Goal: Information Seeking & Learning: Learn about a topic

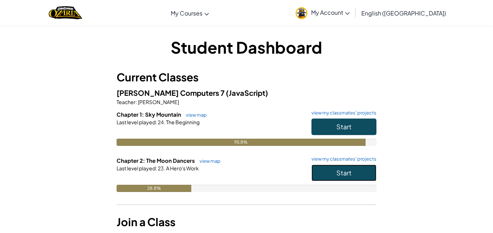
click at [328, 174] on button "Start" at bounding box center [343, 173] width 65 height 17
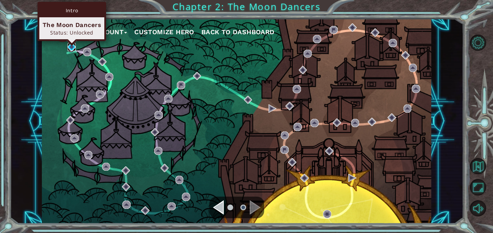
click at [71, 49] on img at bounding box center [71, 47] width 8 height 8
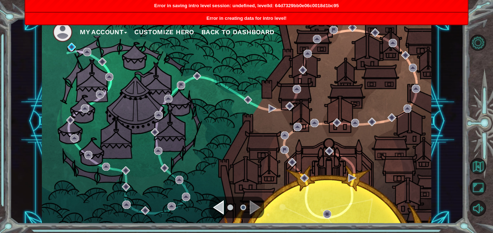
click at [224, 208] on ul at bounding box center [237, 208] width 26 height 14
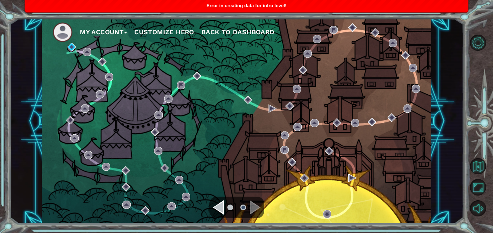
click at [219, 211] on div "Navigate to the previous page" at bounding box center [218, 208] width 11 height 14
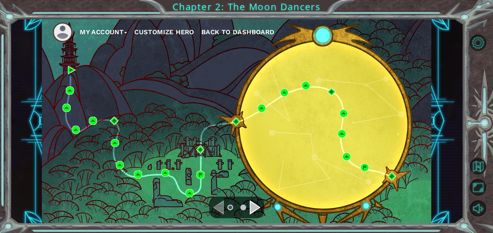
click at [253, 209] on div "Navigate to the next page" at bounding box center [255, 208] width 11 height 14
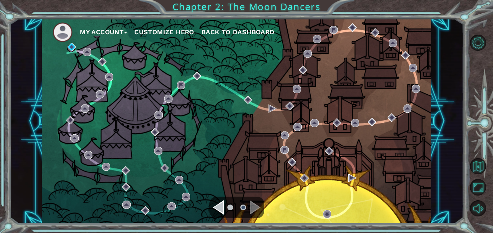
click at [256, 213] on div "Navigate to the next page" at bounding box center [255, 208] width 11 height 14
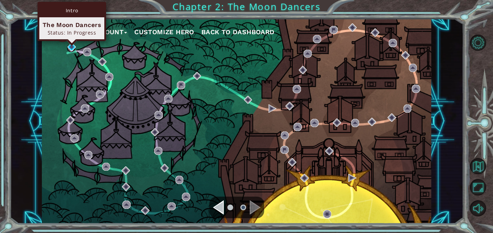
click at [71, 41] on div "Intro The Moon Dancers Status: In Progress" at bounding box center [72, 21] width 69 height 39
click at [71, 46] on img at bounding box center [71, 47] width 8 height 8
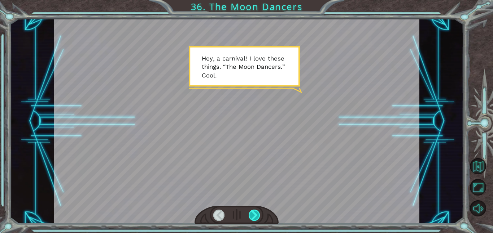
click at [250, 215] on div at bounding box center [255, 215] width 12 height 11
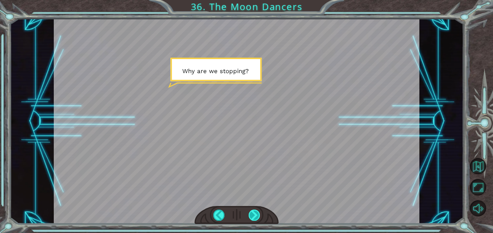
click at [255, 218] on div at bounding box center [255, 215] width 12 height 11
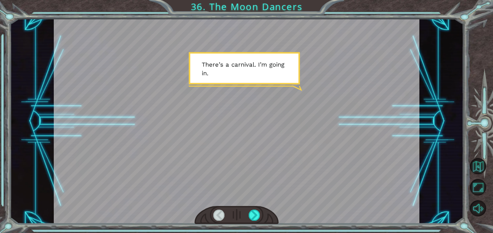
click at [247, 217] on div at bounding box center [237, 215] width 84 height 18
click at [253, 217] on div at bounding box center [255, 215] width 12 height 11
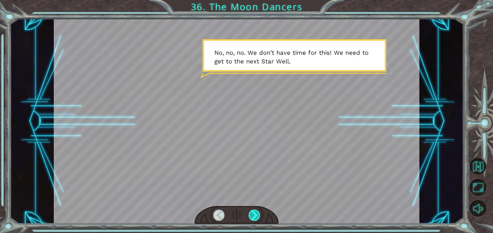
click at [253, 215] on div at bounding box center [255, 215] width 12 height 11
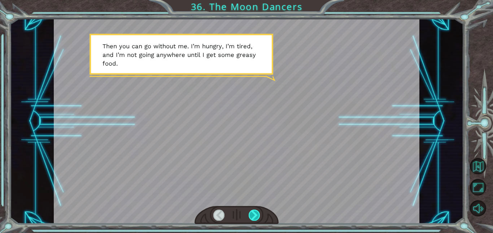
click at [253, 215] on div at bounding box center [255, 215] width 12 height 11
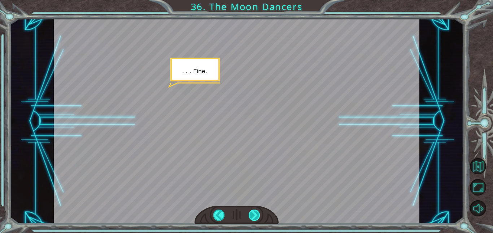
click at [253, 215] on div at bounding box center [255, 215] width 12 height 11
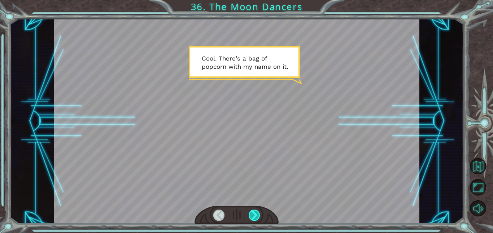
click at [251, 216] on div at bounding box center [255, 215] width 12 height 11
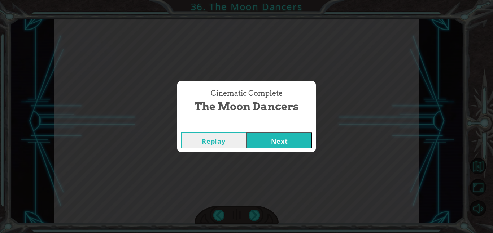
click at [269, 140] on button "Next" at bounding box center [279, 140] width 66 height 16
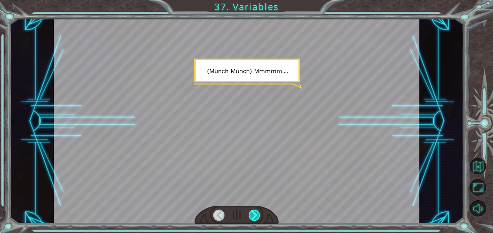
click at [251, 217] on div at bounding box center [255, 215] width 12 height 11
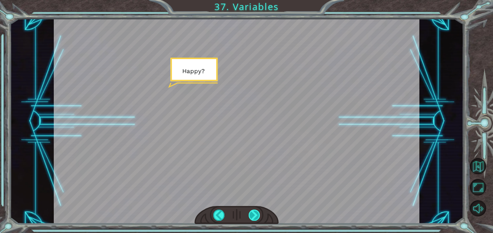
click at [251, 214] on div at bounding box center [255, 215] width 12 height 11
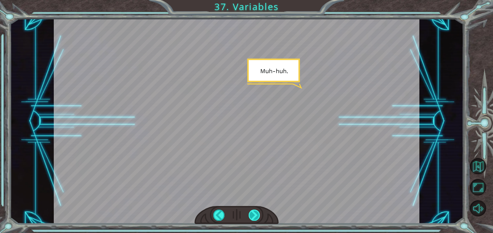
click at [251, 214] on div at bounding box center [255, 215] width 12 height 11
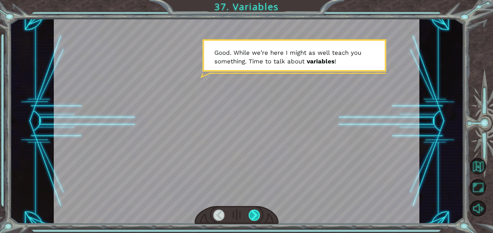
click at [251, 214] on div at bounding box center [255, 215] width 12 height 11
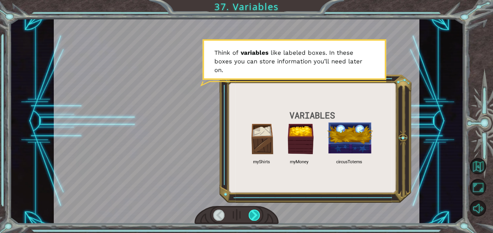
click at [251, 214] on div at bounding box center [255, 215] width 12 height 11
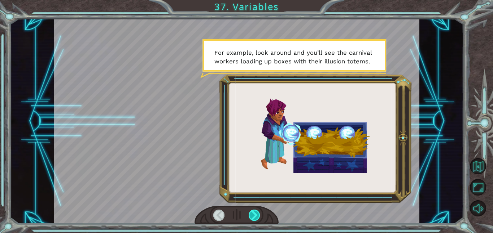
click at [251, 218] on div at bounding box center [255, 215] width 12 height 11
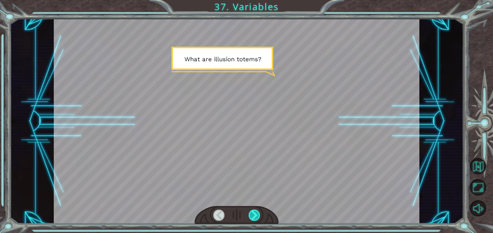
click at [250, 217] on div at bounding box center [255, 215] width 12 height 11
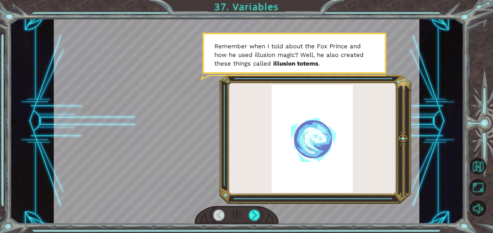
click at [246, 202] on div at bounding box center [237, 121] width 366 height 205
click at [257, 217] on div at bounding box center [255, 215] width 12 height 11
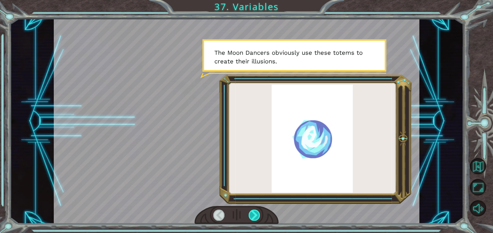
click at [257, 217] on div at bounding box center [255, 215] width 12 height 11
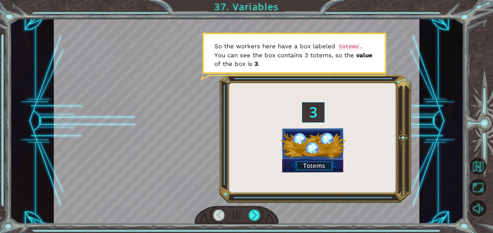
click at [248, 214] on div at bounding box center [237, 215] width 84 height 18
click at [251, 217] on div at bounding box center [255, 215] width 12 height 11
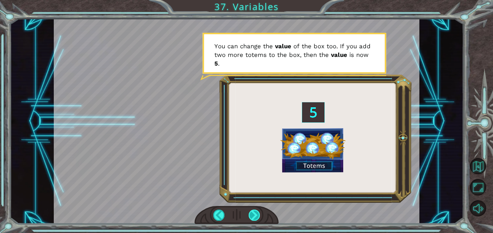
click at [251, 217] on div at bounding box center [255, 215] width 12 height 11
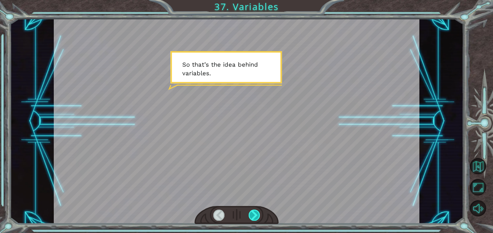
click at [251, 217] on div at bounding box center [255, 215] width 12 height 11
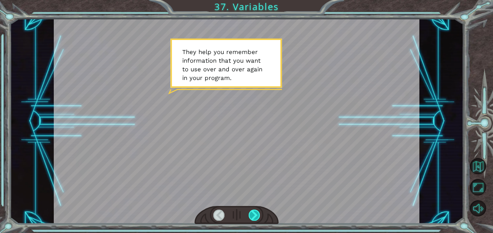
click at [251, 217] on div at bounding box center [255, 215] width 12 height 11
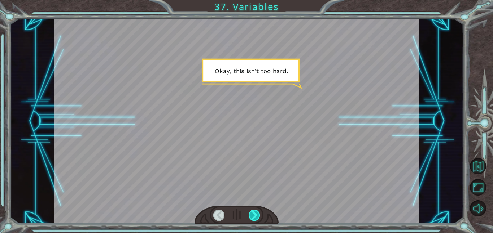
click at [251, 217] on div at bounding box center [255, 215] width 12 height 11
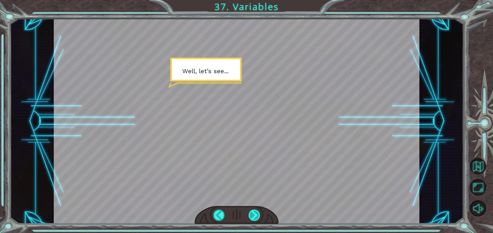
click at [251, 217] on div at bounding box center [255, 215] width 12 height 11
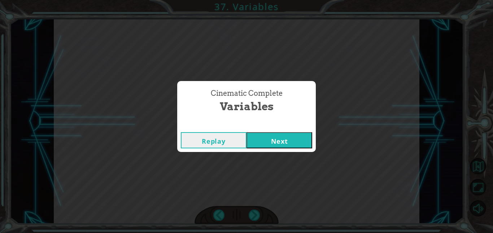
click at [259, 151] on div "Replay Next" at bounding box center [246, 140] width 139 height 23
click at [257, 143] on button "Next" at bounding box center [279, 140] width 66 height 16
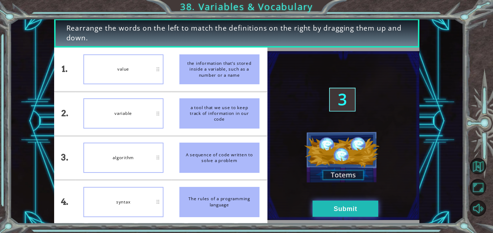
click at [340, 217] on button "Submit" at bounding box center [346, 209] width 66 height 16
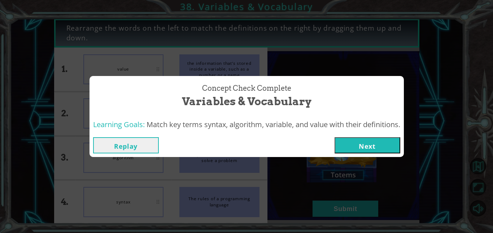
click at [350, 146] on button "Next" at bounding box center [368, 145] width 66 height 16
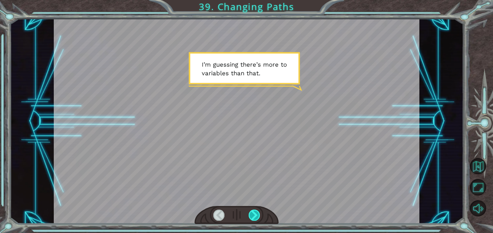
click at [250, 212] on div at bounding box center [255, 215] width 12 height 11
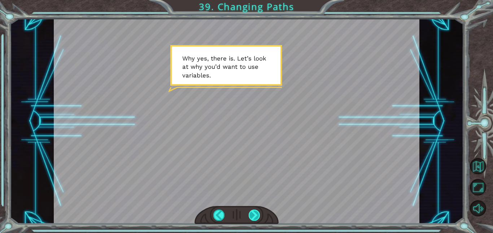
click at [254, 221] on div at bounding box center [255, 215] width 12 height 11
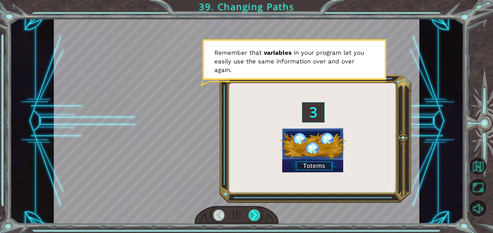
click at [252, 217] on div at bounding box center [255, 215] width 12 height 11
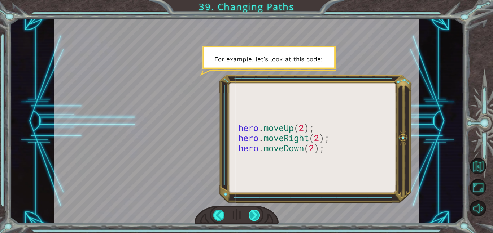
click at [252, 217] on div at bounding box center [255, 215] width 12 height 11
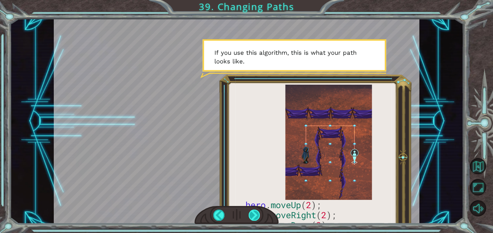
click at [252, 217] on div at bounding box center [255, 215] width 12 height 11
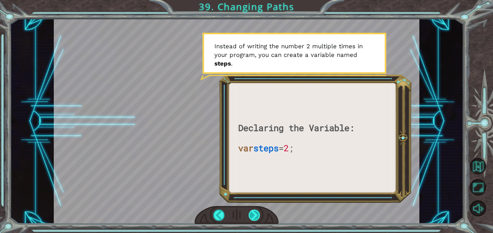
click at [252, 217] on div at bounding box center [255, 215] width 12 height 11
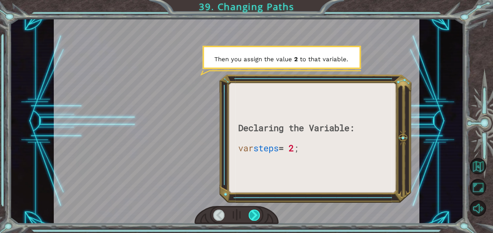
click at [252, 217] on div at bounding box center [255, 215] width 12 height 11
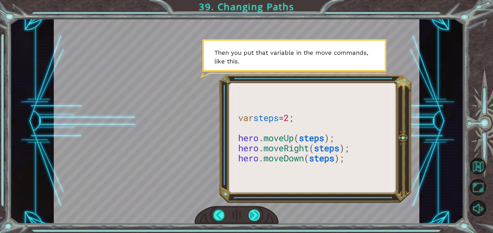
click at [252, 217] on div at bounding box center [255, 215] width 12 height 11
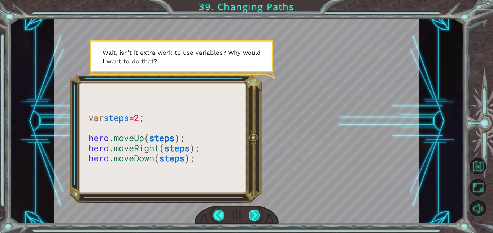
click at [252, 217] on div at bounding box center [255, 215] width 12 height 11
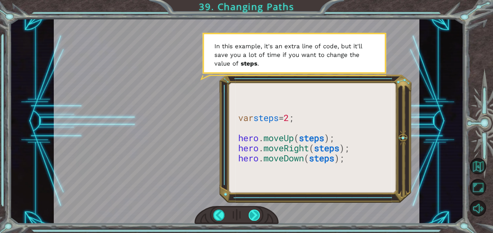
click at [253, 215] on div at bounding box center [255, 215] width 12 height 11
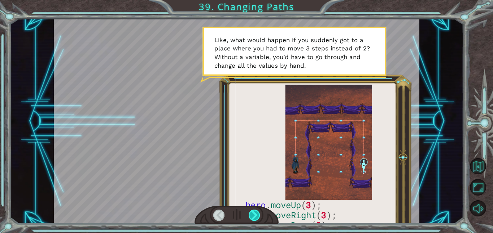
click at [253, 217] on div at bounding box center [255, 215] width 12 height 11
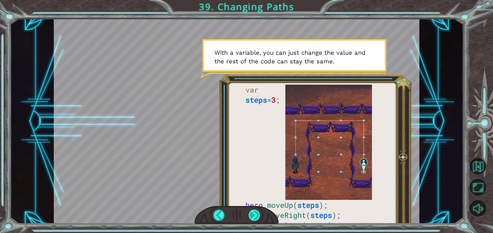
click at [250, 214] on div at bounding box center [255, 215] width 12 height 11
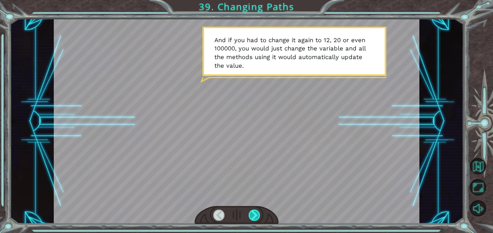
click at [250, 215] on div at bounding box center [255, 215] width 12 height 11
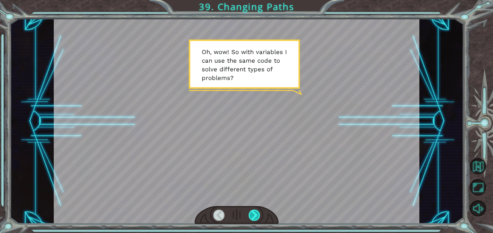
click at [252, 214] on div at bounding box center [255, 215] width 12 height 11
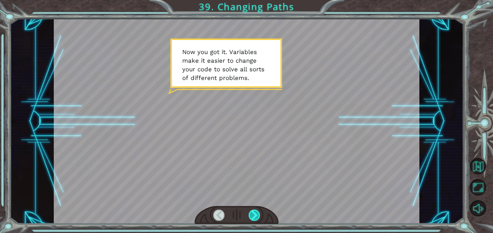
click at [252, 214] on div at bounding box center [255, 215] width 12 height 11
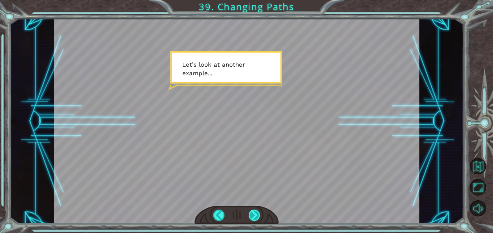
click at [252, 214] on div at bounding box center [255, 215] width 12 height 11
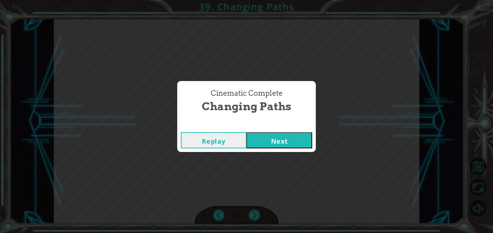
click at [261, 143] on button "Next" at bounding box center [279, 140] width 66 height 16
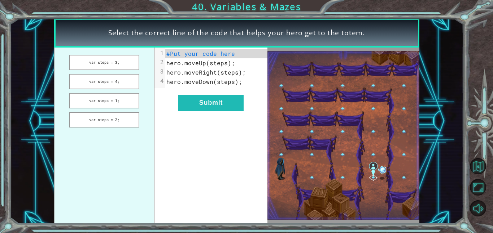
drag, startPoint x: 105, startPoint y: 85, endPoint x: 153, endPoint y: 83, distance: 47.3
click at [153, 83] on ul "var steps = 3; var steps = 4; var steps = 1; var steps = 2;" at bounding box center [104, 136] width 101 height 176
click at [123, 82] on button "var steps = 4;" at bounding box center [104, 82] width 70 height 16
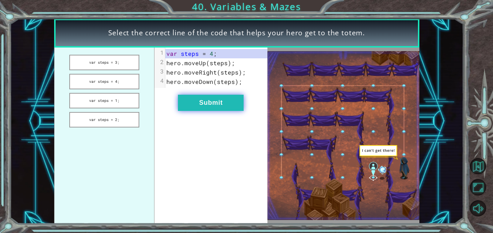
click at [213, 101] on button "Submit" at bounding box center [211, 103] width 66 height 16
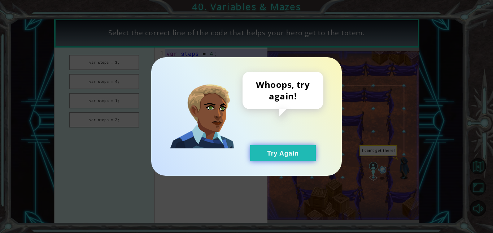
click at [270, 151] on button "Try Again" at bounding box center [283, 153] width 66 height 16
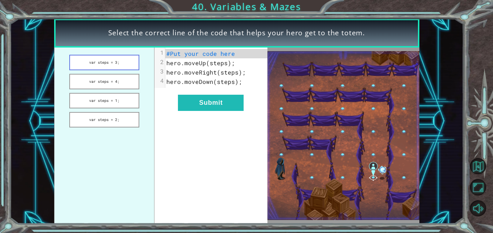
click at [104, 63] on button "var steps = 3;" at bounding box center [104, 63] width 70 height 16
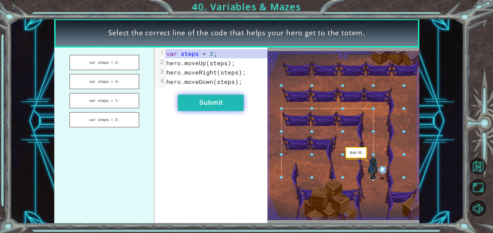
click at [210, 99] on button "Submit" at bounding box center [211, 103] width 66 height 16
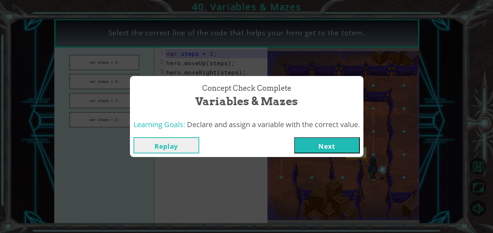
click at [312, 148] on button "Next" at bounding box center [327, 145] width 66 height 16
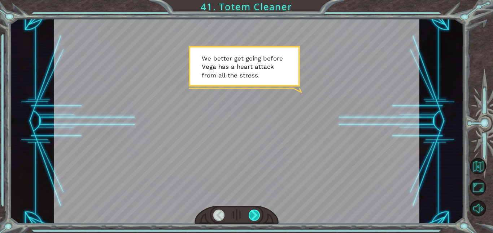
click at [259, 213] on div at bounding box center [255, 215] width 12 height 11
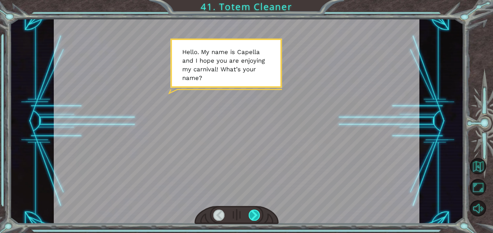
click at [253, 214] on div at bounding box center [255, 215] width 12 height 11
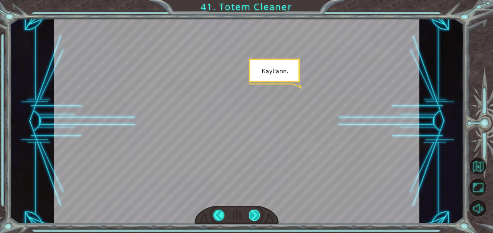
click at [253, 214] on div at bounding box center [255, 215] width 12 height 11
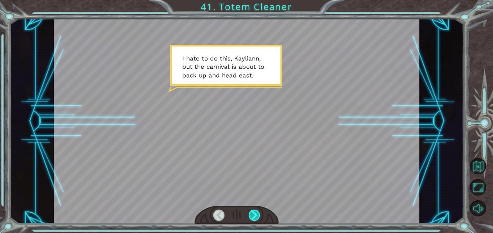
click at [252, 214] on div at bounding box center [255, 215] width 12 height 11
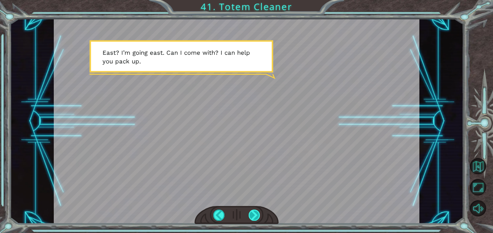
click at [253, 215] on div at bounding box center [255, 215] width 12 height 11
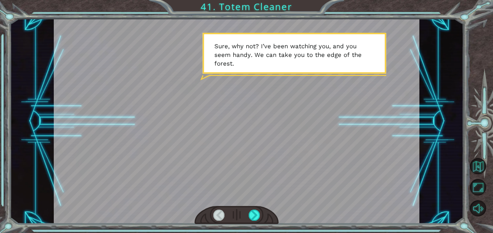
click at [245, 214] on div at bounding box center [237, 215] width 84 height 18
click at [254, 215] on div at bounding box center [255, 215] width 12 height 11
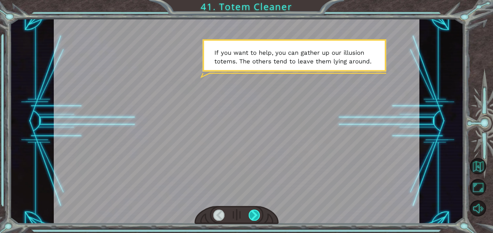
click at [249, 214] on div at bounding box center [255, 215] width 12 height 11
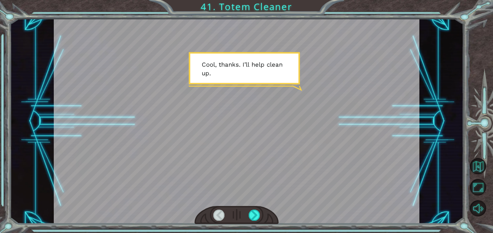
click at [247, 214] on div at bounding box center [237, 215] width 84 height 18
click at [252, 215] on div at bounding box center [255, 215] width 12 height 11
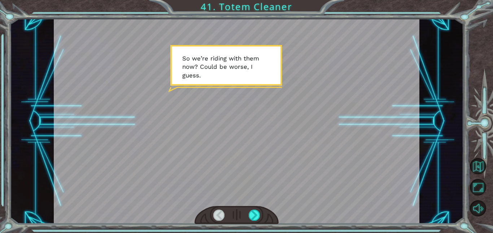
click at [248, 211] on div at bounding box center [237, 215] width 84 height 18
click at [254, 219] on div at bounding box center [255, 215] width 12 height 11
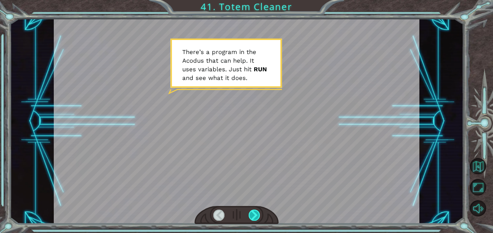
click at [249, 213] on div at bounding box center [255, 215] width 12 height 11
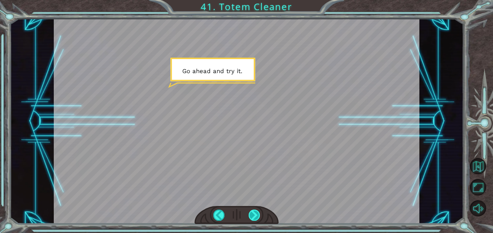
click at [249, 213] on div at bounding box center [255, 215] width 12 height 11
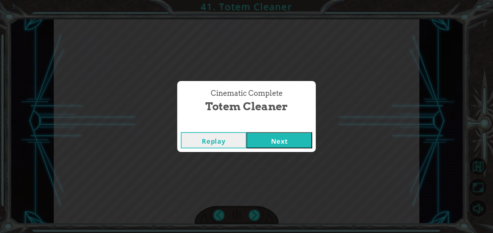
click at [269, 139] on button "Next" at bounding box center [279, 140] width 66 height 16
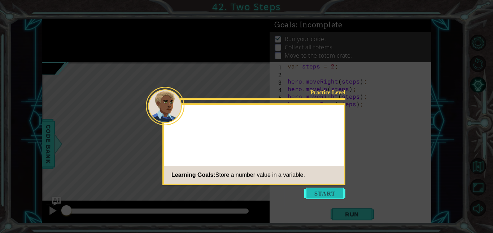
click at [312, 191] on button "Start" at bounding box center [324, 194] width 41 height 12
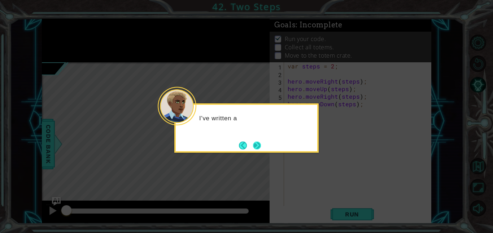
click at [260, 144] on button "Next" at bounding box center [256, 145] width 9 height 9
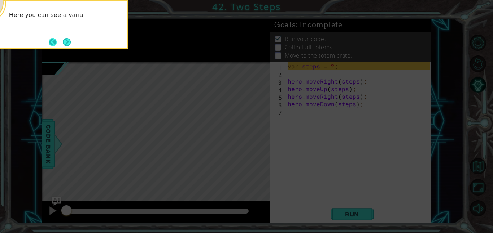
click at [59, 42] on button "Back" at bounding box center [56, 42] width 14 height 8
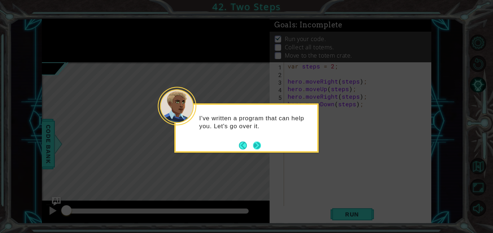
click at [258, 145] on button "Next" at bounding box center [256, 145] width 9 height 9
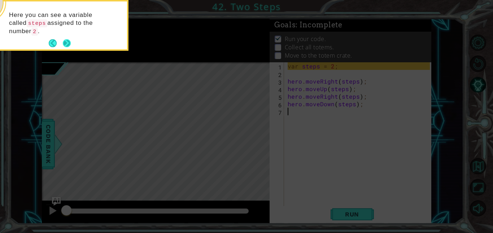
click at [69, 39] on button "Next" at bounding box center [67, 43] width 8 height 8
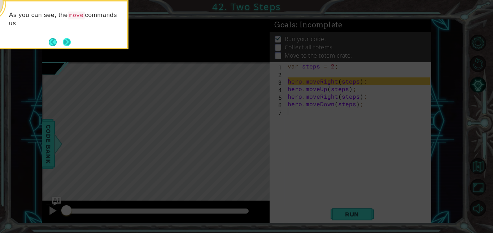
click at [71, 39] on button "Next" at bounding box center [66, 42] width 9 height 9
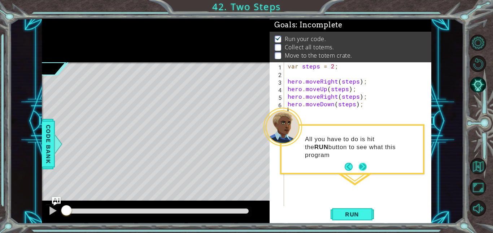
click at [366, 165] on button "Next" at bounding box center [362, 167] width 9 height 9
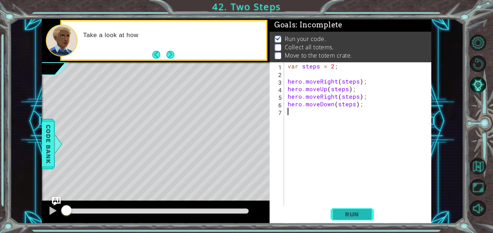
click at [355, 215] on span "Run" at bounding box center [352, 214] width 29 height 7
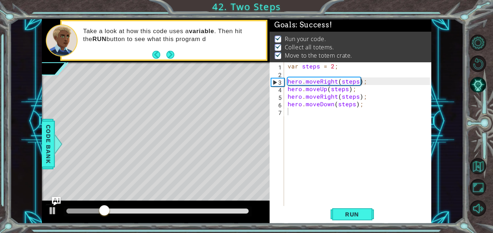
click at [163, 50] on footer at bounding box center [163, 54] width 22 height 11
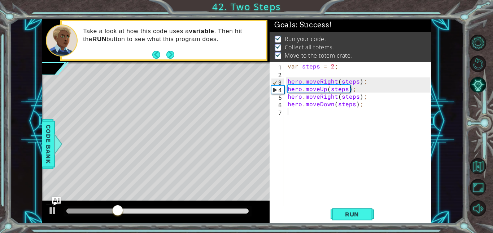
click at [163, 50] on footer at bounding box center [163, 54] width 22 height 11
click at [178, 62] on div "Take a look at how this code uses a variable . Then hit the RUN button to see w…" at bounding box center [156, 41] width 228 height 44
click at [177, 58] on div "Take a look at how this code uses a variable . Then hit the RUN button to see w…" at bounding box center [164, 40] width 204 height 38
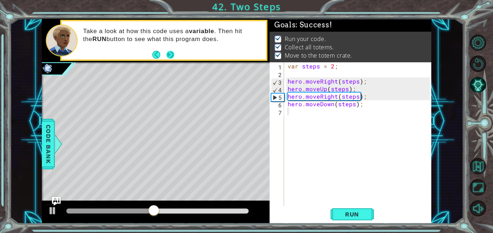
click at [171, 54] on button "Next" at bounding box center [170, 55] width 8 height 8
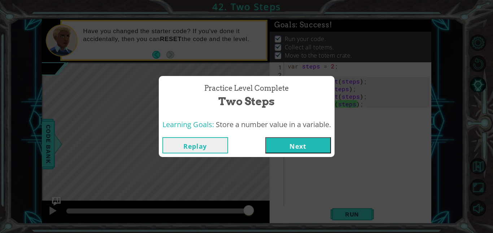
click at [282, 149] on button "Next" at bounding box center [298, 145] width 66 height 16
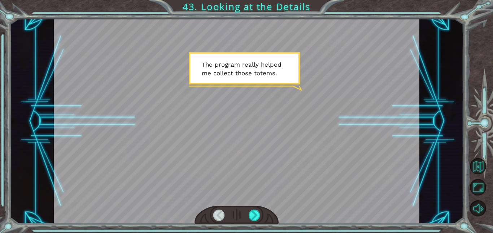
click at [262, 218] on div at bounding box center [237, 215] width 84 height 18
click at [257, 214] on div at bounding box center [255, 215] width 12 height 11
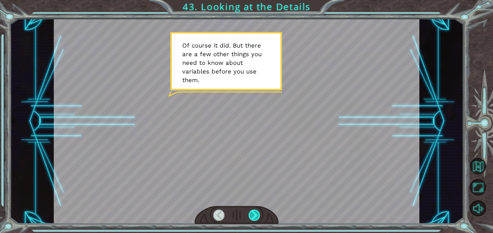
click at [249, 213] on div at bounding box center [255, 215] width 12 height 11
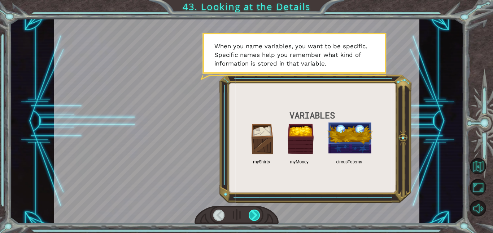
click at [252, 210] on div at bounding box center [255, 215] width 12 height 11
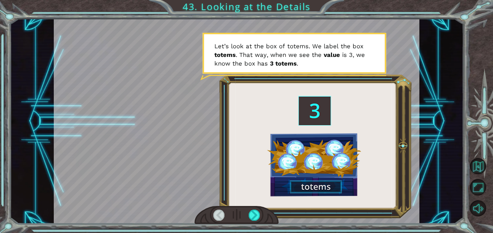
click at [213, 171] on div at bounding box center [237, 121] width 366 height 205
click at [253, 213] on div at bounding box center [255, 215] width 12 height 11
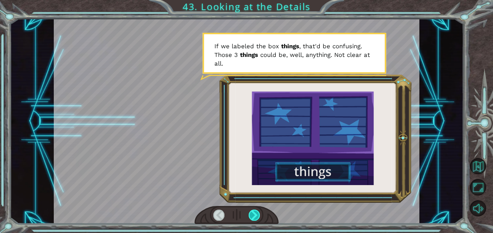
click at [255, 219] on div at bounding box center [255, 215] width 12 height 11
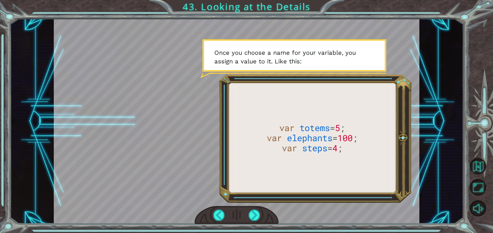
click at [248, 212] on div at bounding box center [237, 215] width 84 height 18
click at [254, 218] on div at bounding box center [255, 215] width 12 height 11
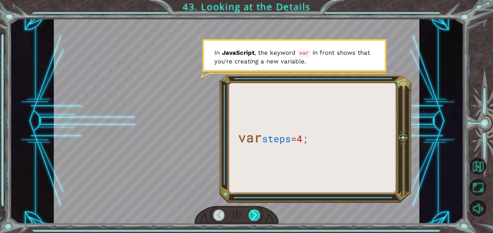
click at [254, 218] on div at bounding box center [255, 215] width 12 height 11
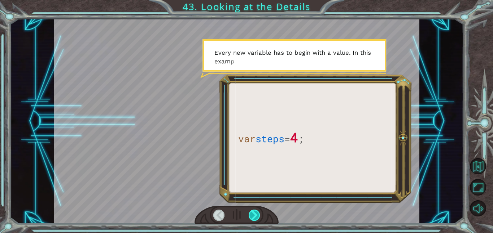
click at [254, 218] on div at bounding box center [255, 215] width 12 height 11
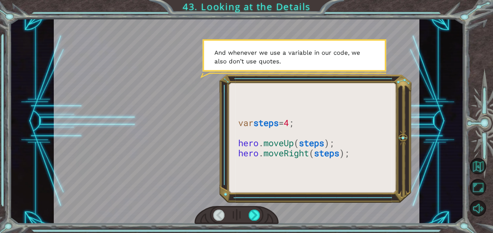
click at [246, 213] on div at bounding box center [237, 215] width 84 height 18
click at [256, 213] on div at bounding box center [255, 215] width 12 height 11
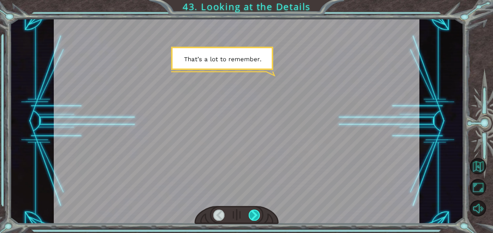
click at [255, 213] on div at bounding box center [255, 215] width 12 height 11
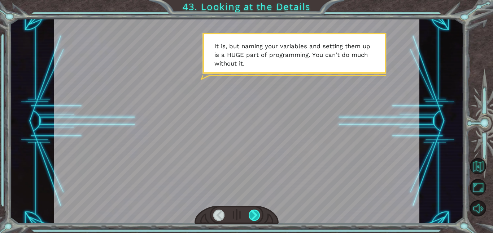
click at [253, 215] on div at bounding box center [255, 215] width 12 height 11
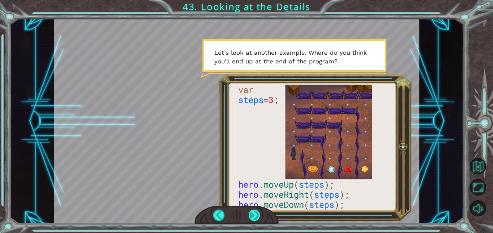
click at [255, 211] on div at bounding box center [255, 215] width 12 height 11
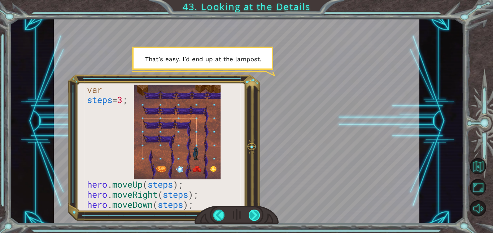
click at [255, 211] on div at bounding box center [255, 215] width 12 height 11
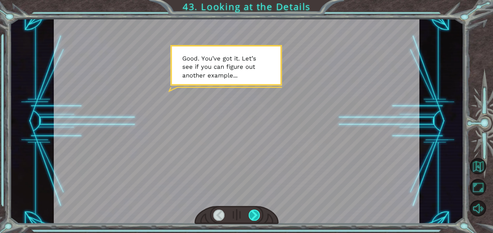
click at [255, 211] on div at bounding box center [255, 215] width 12 height 11
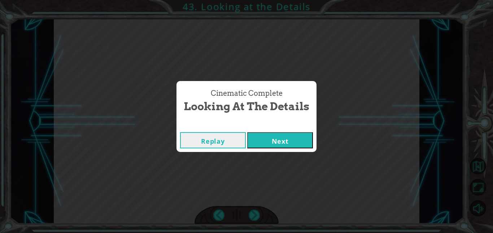
click at [261, 144] on button "Next" at bounding box center [280, 140] width 66 height 16
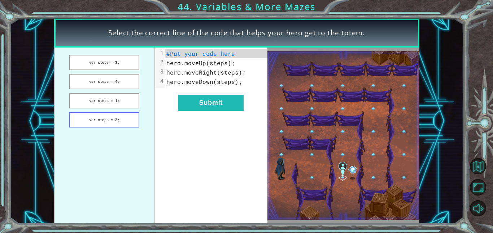
click at [128, 118] on button "var steps = 2;" at bounding box center [104, 120] width 70 height 16
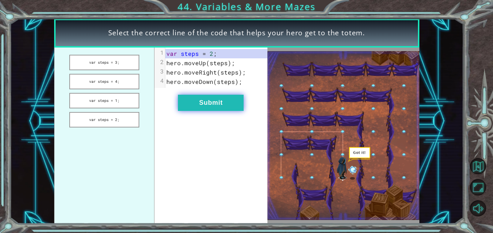
click at [221, 95] on button "Submit" at bounding box center [211, 103] width 66 height 16
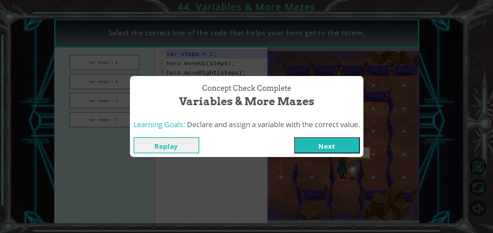
click at [318, 147] on button "Next" at bounding box center [327, 145] width 66 height 16
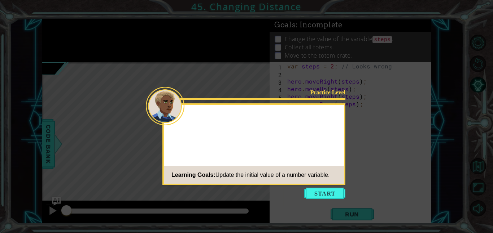
click at [331, 196] on button "Start" at bounding box center [324, 194] width 41 height 12
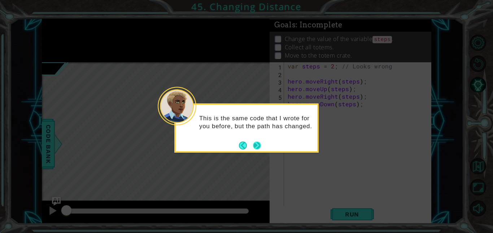
click at [253, 146] on button "Next" at bounding box center [257, 145] width 8 height 8
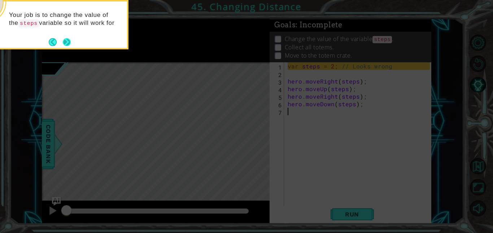
click at [64, 38] on footer at bounding box center [60, 42] width 22 height 11
click at [63, 39] on button "Next" at bounding box center [67, 43] width 8 height 8
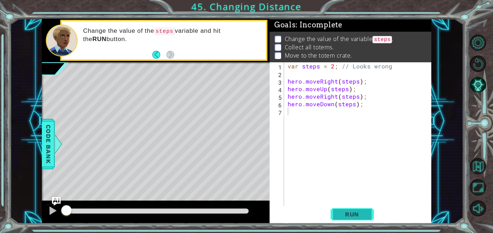
click at [368, 207] on button "Run" at bounding box center [352, 214] width 43 height 16
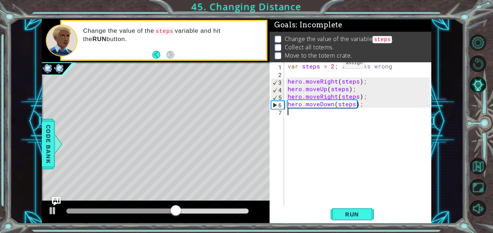
click at [331, 65] on div "var steps = 2 ; // Looks wrong hero . moveRight ( steps ) ; hero . moveUp ( ste…" at bounding box center [359, 141] width 147 height 159
type textarea "var steps =3; // Looks wrong"
click at [345, 215] on span "Run" at bounding box center [352, 214] width 29 height 7
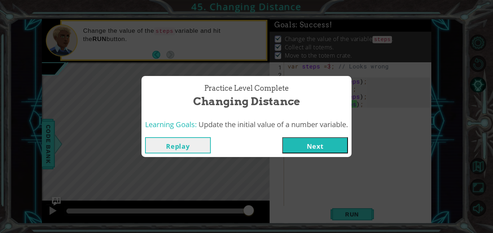
click at [329, 146] on button "Next" at bounding box center [315, 145] width 66 height 16
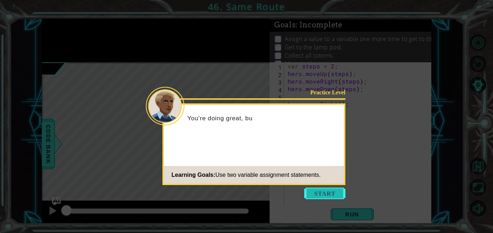
click at [310, 191] on button "Start" at bounding box center [324, 194] width 41 height 12
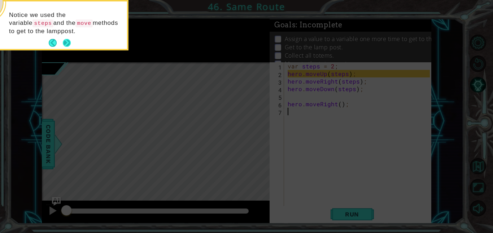
click at [66, 45] on button "Next" at bounding box center [67, 43] width 8 height 8
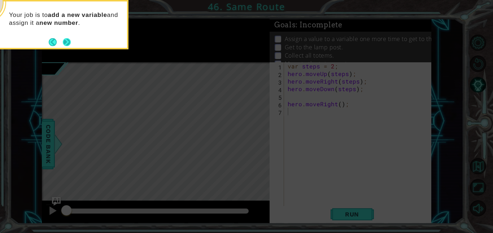
click at [66, 44] on button "Next" at bounding box center [67, 42] width 8 height 8
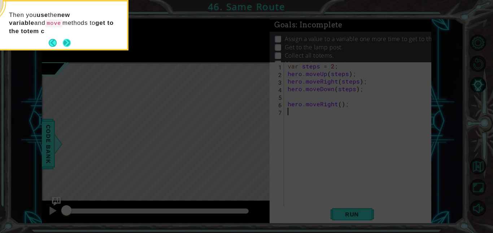
click at [63, 44] on button "Next" at bounding box center [67, 43] width 8 height 8
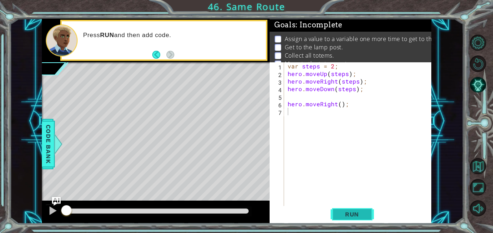
click at [333, 220] on button "Run" at bounding box center [352, 214] width 43 height 16
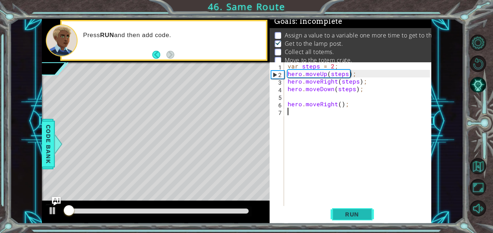
scroll to position [5, 0]
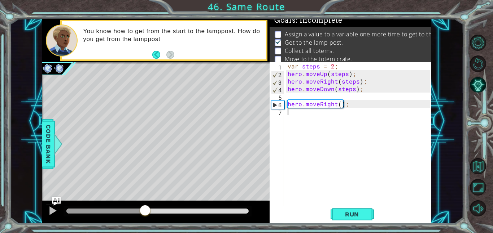
click at [145, 214] on div at bounding box center [157, 211] width 182 height 5
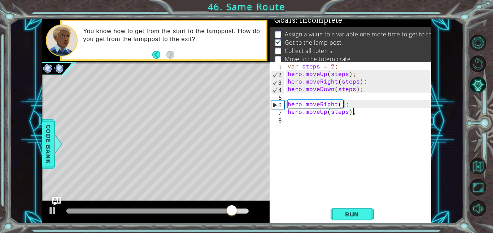
scroll to position [0, 4]
click at [314, 104] on div "var steps = 2 ; hero . moveUp ( steps ) ; hero . moveRight ( steps ) ; hero . m…" at bounding box center [359, 141] width 147 height 159
click at [350, 113] on div "var steps = 2 ; hero . moveUp ( steps ) ; hero . moveRight ( steps ) ; hero . m…" at bounding box center [359, 141] width 147 height 159
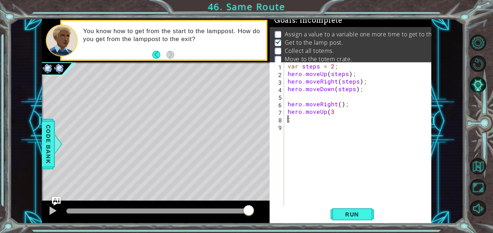
scroll to position [0, 0]
click at [331, 113] on div "var steps = 2 ; hero . moveUp ( steps ) ; hero . moveRight ( steps ) ; hero . m…" at bounding box center [359, 141] width 147 height 159
click at [332, 111] on div "var steps = 2 ; hero . moveUp ( steps ) ; hero . moveRight ( steps ) ; hero . m…" at bounding box center [359, 141] width 147 height 159
type textarea ";"
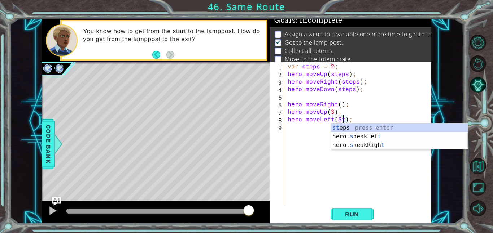
scroll to position [0, 4]
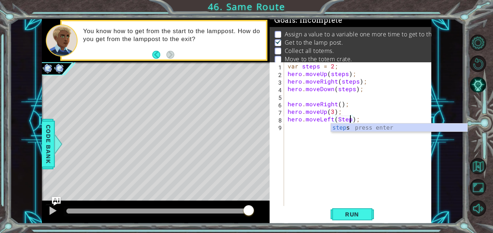
type textarea "hero.moveLeft(steps);"
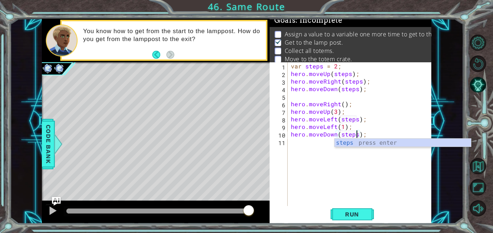
scroll to position [0, 4]
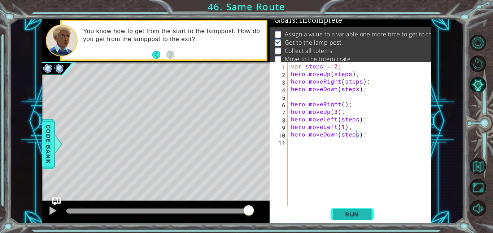
click at [349, 217] on span "Run" at bounding box center [352, 214] width 29 height 7
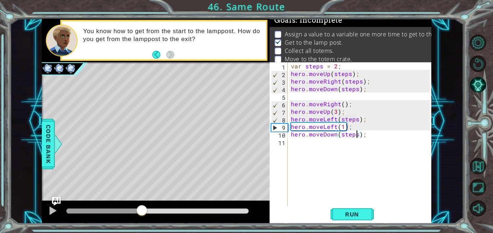
drag, startPoint x: 93, startPoint y: 209, endPoint x: 140, endPoint y: 218, distance: 48.1
click at [140, 218] on div at bounding box center [156, 212] width 228 height 23
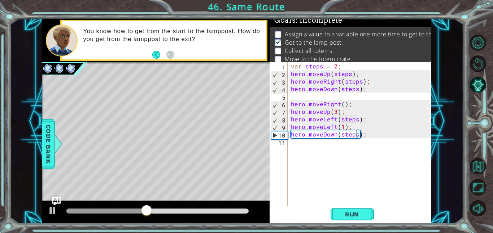
click at [331, 119] on div "var steps = 2 ; hero . moveUp ( steps ) ; hero . moveRight ( steps ) ; hero . m…" at bounding box center [361, 141] width 144 height 159
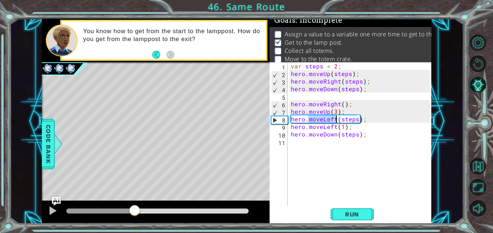
drag, startPoint x: 155, startPoint y: 213, endPoint x: 135, endPoint y: 202, distance: 22.6
click at [135, 202] on div at bounding box center [156, 212] width 228 height 23
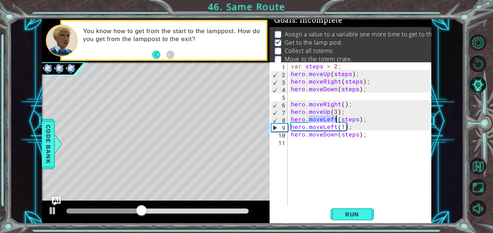
click at [328, 121] on div "var steps = 2 ; hero . moveUp ( steps ) ; hero . moveRight ( steps ) ; hero . m…" at bounding box center [359, 134] width 140 height 144
click at [328, 121] on div "var steps = 2 ; hero . moveUp ( steps ) ; hero . moveRight ( steps ) ; hero . m…" at bounding box center [361, 141] width 144 height 159
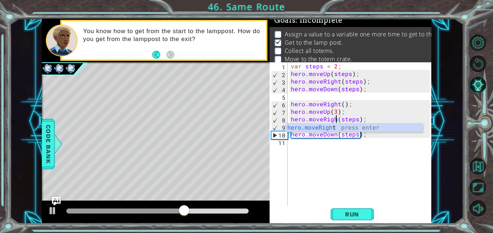
scroll to position [0, 3]
click at [339, 214] on span "Run" at bounding box center [352, 214] width 29 height 7
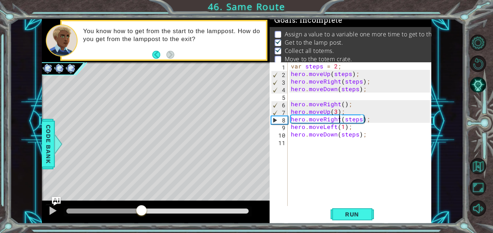
drag, startPoint x: 76, startPoint y: 215, endPoint x: 158, endPoint y: 202, distance: 83.7
click at [158, 202] on div at bounding box center [156, 212] width 228 height 23
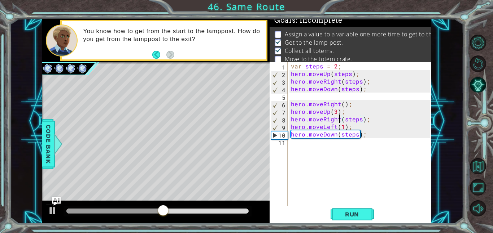
click at [330, 125] on div "var steps = 2 ; hero . moveUp ( steps ) ; hero . moveRight ( steps ) ; hero . m…" at bounding box center [361, 141] width 144 height 159
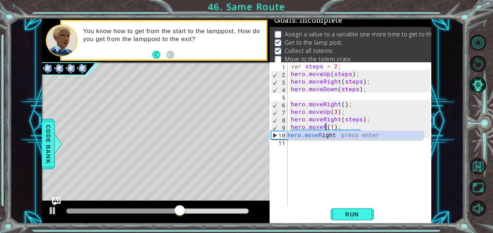
scroll to position [0, 2]
type textarea "hero.moveRight(1);"
click at [344, 200] on div "var steps = 2 ; hero . moveUp ( steps ) ; hero . moveRight ( steps ) ; hero . m…" at bounding box center [361, 141] width 144 height 159
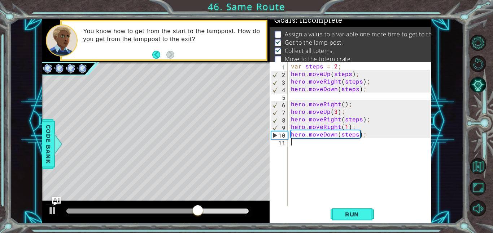
scroll to position [0, 0]
click at [354, 222] on button "Run" at bounding box center [352, 214] width 43 height 16
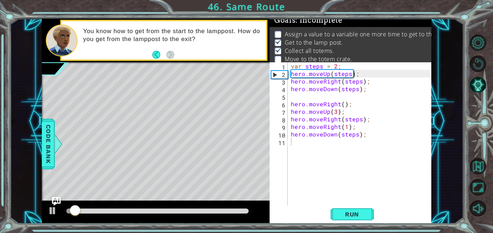
drag, startPoint x: 64, startPoint y: 207, endPoint x: 272, endPoint y: 220, distance: 208.9
click at [272, 220] on div "1 ההההההההההההההההההההההההההההההההההההההההההההההההההההההההההההההההההההההההההההה…" at bounding box center [236, 121] width 389 height 205
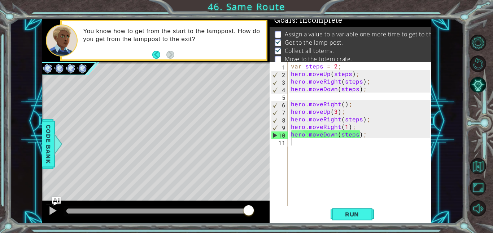
drag, startPoint x: 94, startPoint y: 212, endPoint x: 323, endPoint y: 233, distance: 229.4
click at [323, 233] on div "1 ההההההההההההההההההההההההההההההההההההההההההההההההההההההההההההההההההההההההההההה…" at bounding box center [246, 116] width 493 height 233
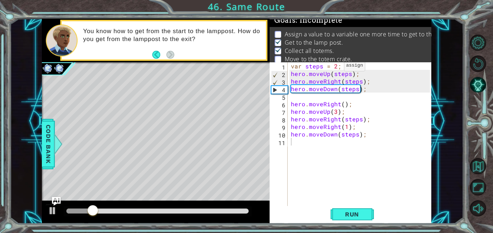
click at [335, 67] on div "var steps = 2 ; hero . moveUp ( steps ) ; hero . moveRight ( steps ) ; hero . m…" at bounding box center [361, 141] width 144 height 159
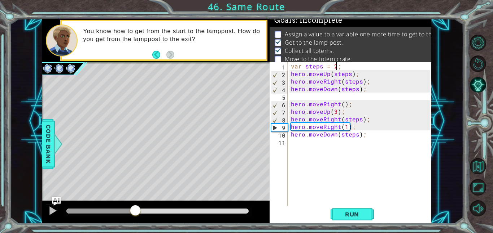
drag, startPoint x: 126, startPoint y: 210, endPoint x: 128, endPoint y: 179, distance: 31.2
click at [128, 179] on div "methods hero use(thing) moveUp(steps) moveDown(steps) moveLeft(steps) moveRight…" at bounding box center [236, 121] width 389 height 205
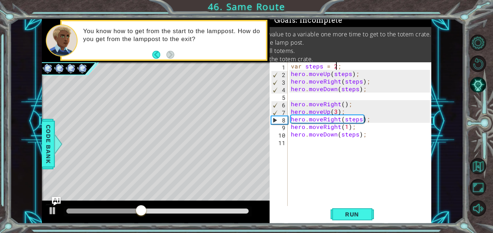
scroll to position [0, 0]
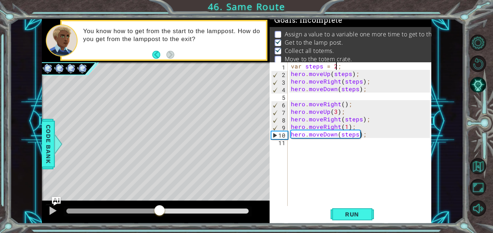
drag, startPoint x: 242, startPoint y: 209, endPoint x: 151, endPoint y: 232, distance: 93.7
click at [151, 232] on div "1 ההההההההההההההההההההההההההההההההההההההההההההההההההההההההההההההההההההההההההההה…" at bounding box center [246, 116] width 493 height 233
drag, startPoint x: 179, startPoint y: 204, endPoint x: 116, endPoint y: 230, distance: 67.8
click at [116, 230] on div "1 ההההההההההההההההההההההההההההההההההההההההההההההההההההההההההההההההההההההההההההה…" at bounding box center [246, 116] width 493 height 233
click at [49, 213] on div at bounding box center [52, 210] width 9 height 9
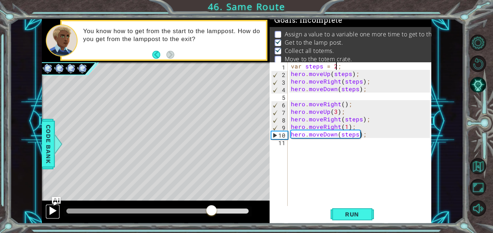
click at [54, 212] on div at bounding box center [52, 210] width 9 height 9
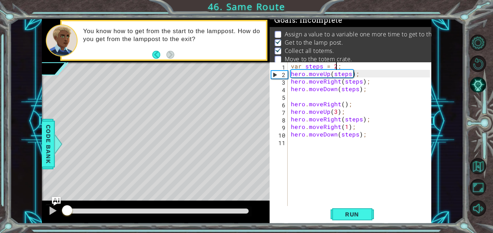
drag, startPoint x: 230, startPoint y: 211, endPoint x: 0, endPoint y: 184, distance: 231.2
click at [0, 184] on div "1 ההההההההההההההההההההההההההההההההההההההההההההההההההההההההההההההההההההההההההההה…" at bounding box center [246, 116] width 493 height 233
click at [52, 211] on div at bounding box center [52, 210] width 9 height 9
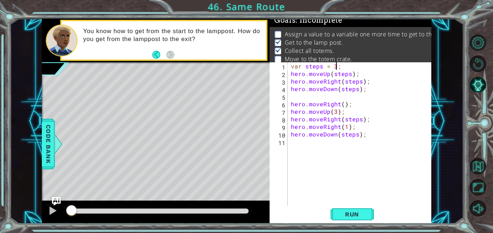
click at [341, 67] on div "var steps = 3 ; hero . moveUp ( steps ) ; hero . moveRight ( steps ) ; hero . m…" at bounding box center [361, 141] width 144 height 159
click at [337, 74] on div "var steps = 3 ; hero . moveUp ( steps ) ; hero . moveRight ( steps ) ; hero . m…" at bounding box center [361, 141] width 144 height 159
click at [345, 77] on div "var steps = 3 ; hero . moveUp ( steps ) ; hero . moveRight ( steps ) ; hero . m…" at bounding box center [361, 141] width 144 height 159
click at [356, 85] on div "var steps = 3 ; hero . moveUp ( 2 ) ; hero . moveRight ( steps ) ; hero . moveD…" at bounding box center [361, 141] width 144 height 159
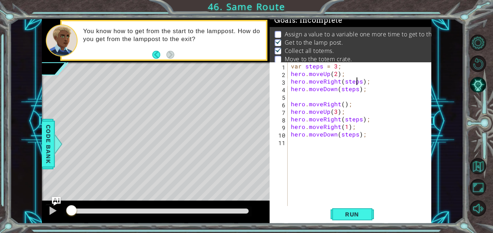
click at [356, 85] on div "var steps = 3 ; hero . moveUp ( 2 ) ; hero . moveRight ( steps ) ; hero . moveD…" at bounding box center [361, 141] width 144 height 159
click at [347, 89] on div "var steps = 3 ; hero . moveUp ( 2 ) ; hero . moveRight ( 2 ) ; hero . moveDown …" at bounding box center [361, 141] width 144 height 159
click at [334, 113] on div "var steps = 3 ; hero . moveUp ( 2 ) ; hero . moveRight ( 2 ) ; hero . moveDown …" at bounding box center [361, 141] width 144 height 159
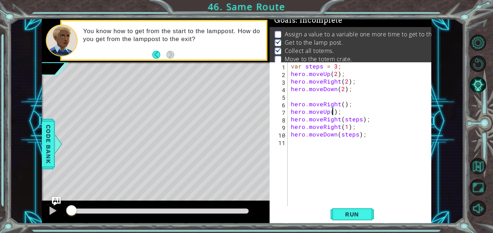
scroll to position [0, 3]
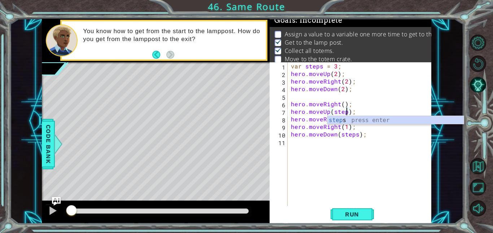
type textarea "hero.moveUp(steps);"
click at [350, 152] on div "var steps = 3 ; hero . moveUp ( 2 ) ; hero . moveRight ( 2 ) ; hero . moveDown …" at bounding box center [361, 141] width 144 height 159
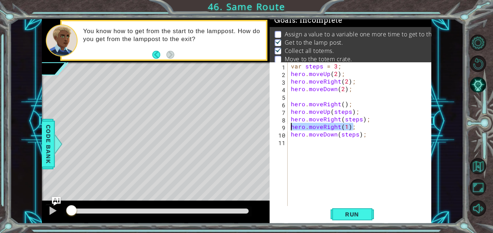
drag, startPoint x: 357, startPoint y: 128, endPoint x: 281, endPoint y: 126, distance: 76.5
click at [281, 126] on div "1 2 3 4 5 6 7 8 9 10 11 var steps = 3 ; hero . moveUp ( 2 ) ; hero . moveRight …" at bounding box center [350, 134] width 160 height 144
type textarea "hero.moveRight(1);"
click at [352, 126] on div "var steps = 3 ; hero . moveUp ( 2 ) ; hero . moveRight ( 2 ) ; hero . moveDown …" at bounding box center [361, 141] width 144 height 159
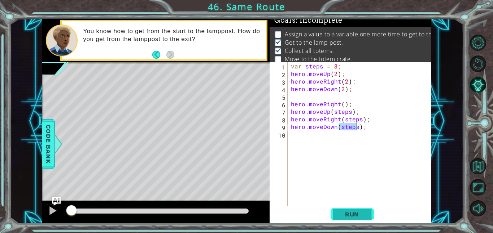
type textarea "hero.moveDown(steps);"
click at [341, 211] on span "Run" at bounding box center [352, 214] width 29 height 7
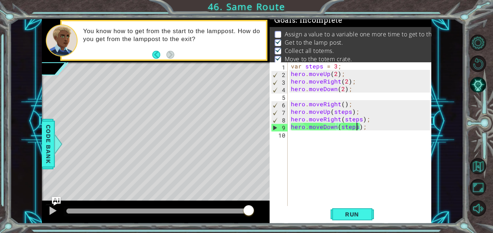
drag, startPoint x: 88, startPoint y: 214, endPoint x: 347, endPoint y: 200, distance: 259.1
click at [347, 200] on div "1 ההההההההההההההההההההההההההההההההההההההההההההההההההההההההההההההההההההההההההההה…" at bounding box center [236, 121] width 389 height 205
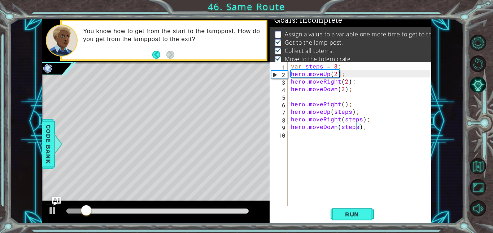
click at [51, 195] on div "Level Map" at bounding box center [208, 168] width 333 height 213
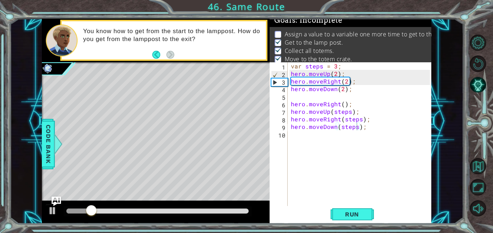
click at [56, 199] on img "Ask AI" at bounding box center [56, 201] width 9 height 9
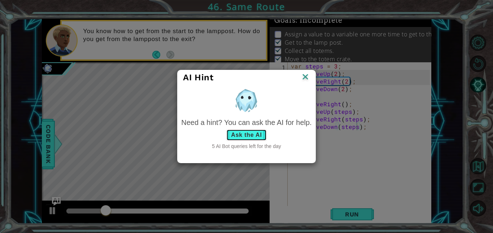
click at [258, 130] on button "Ask the AI" at bounding box center [246, 136] width 40 height 12
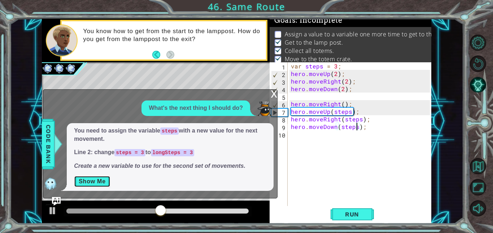
click at [100, 184] on button "Show Me" at bounding box center [92, 182] width 36 height 12
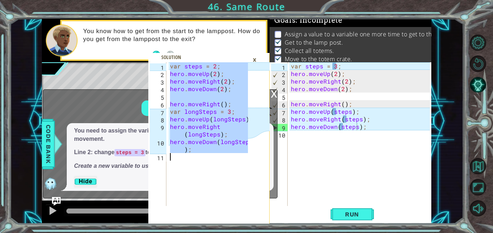
drag, startPoint x: 171, startPoint y: 65, endPoint x: 284, endPoint y: 192, distance: 170.5
click at [284, 192] on div "var steps = 2; 1 2 3 4 5 6 7 8 9 10 11 var steps = 2 ; hero . moveUp ( 2 ) ; he…" at bounding box center [236, 121] width 389 height 205
type textarea "hero.moveDown(longSteps);"
click at [256, 62] on div "×" at bounding box center [254, 60] width 11 height 12
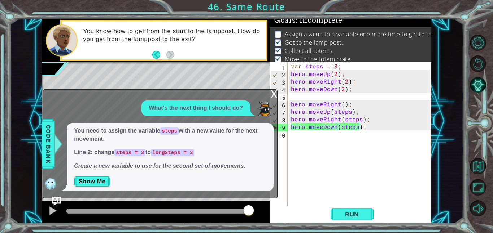
click at [306, 139] on div "var steps = 3 ; hero . moveUp ( 2 ) ; hero . moveRight ( 2 ) ; hero . moveDown …" at bounding box center [361, 141] width 144 height 159
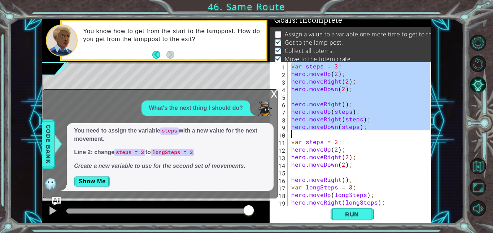
drag, startPoint x: 290, startPoint y: 66, endPoint x: 372, endPoint y: 136, distance: 107.0
click at [372, 136] on div "var steps = 3 ; hero . moveUp ( 2 ) ; hero . moveRight ( 2 ) ; hero . moveDown …" at bounding box center [362, 141] width 144 height 159
type textarea "hero.moveDown(steps);"
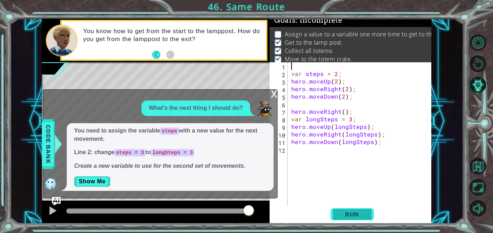
click at [349, 218] on span "Run" at bounding box center [352, 214] width 29 height 7
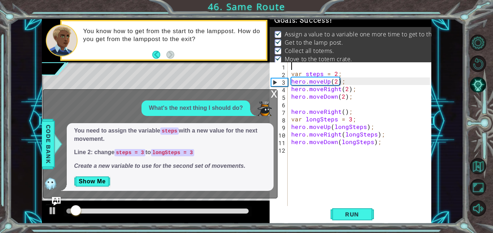
click at [276, 95] on div "x" at bounding box center [274, 93] width 6 height 7
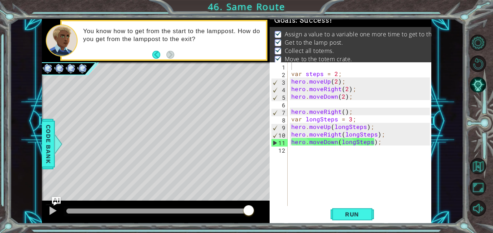
drag, startPoint x: 99, startPoint y: 211, endPoint x: 262, endPoint y: 232, distance: 164.8
click at [262, 232] on div "hero.moveDown(longSteps); 1 2 3 4 5 6 7 8 9 10 11 var steps = 2 ; hero . moveUp…" at bounding box center [246, 116] width 493 height 233
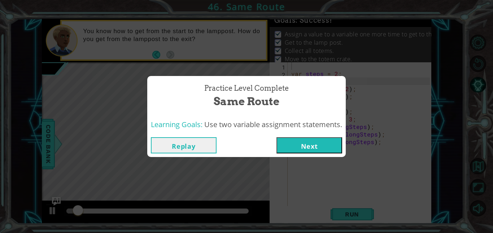
click at [300, 148] on button "Next" at bounding box center [309, 145] width 66 height 16
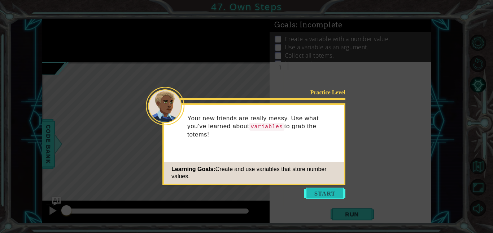
click at [308, 191] on button "Start" at bounding box center [324, 194] width 41 height 12
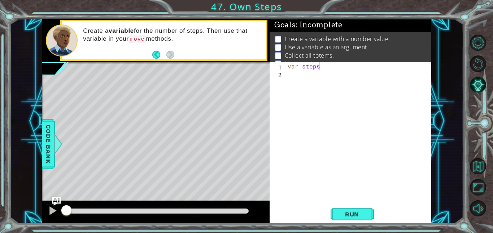
scroll to position [0, 2]
type textarea "var steps=3"
click at [44, 135] on span "Code Bank" at bounding box center [49, 144] width 12 height 44
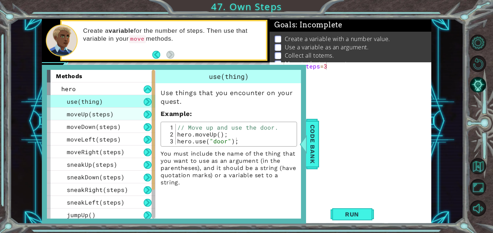
scroll to position [65, 0]
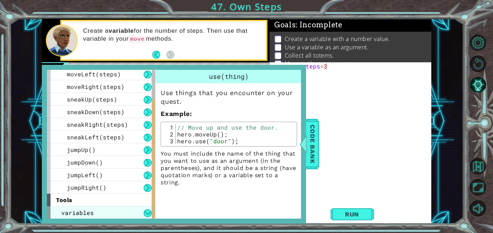
click at [112, 213] on div "variables" at bounding box center [101, 213] width 108 height 13
click at [146, 213] on button at bounding box center [148, 214] width 8 height 8
click at [140, 217] on div "variables" at bounding box center [101, 213] width 108 height 13
click at [140, 215] on div "variables" at bounding box center [101, 213] width 108 height 13
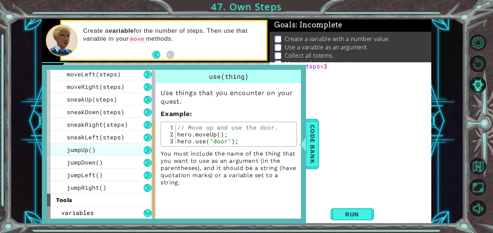
scroll to position [62, 0]
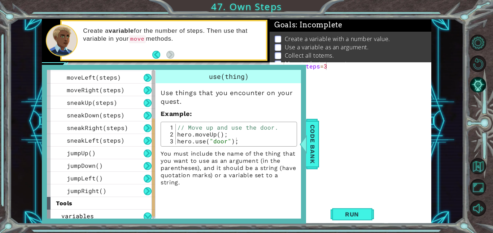
click at [73, 221] on div "methods hero use(thing) moveUp(steps) moveDown(steps) moveLeft(steps) moveRight…" at bounding box center [174, 145] width 264 height 160
click at [72, 218] on span "variables" at bounding box center [77, 217] width 32 height 8
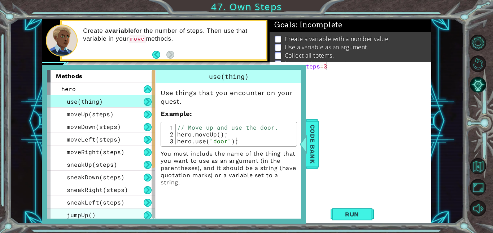
scroll to position [78, 0]
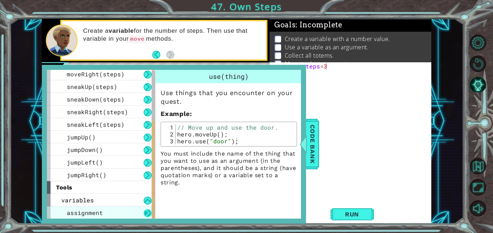
click at [147, 215] on button at bounding box center [148, 214] width 8 height 8
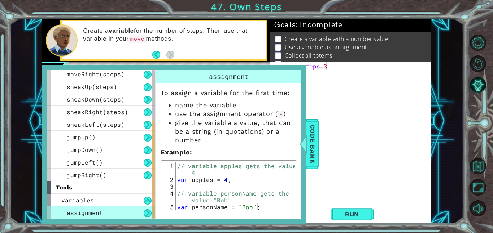
click at [183, 164] on div "// variable apples gets the value 4 var apples = 4 ; // variable personName get…" at bounding box center [235, 197] width 119 height 69
type textarea "// variable apples gets the value 4"
click at [327, 145] on div "var steps = 3" at bounding box center [359, 141] width 147 height 159
click at [307, 145] on div at bounding box center [303, 145] width 9 height 22
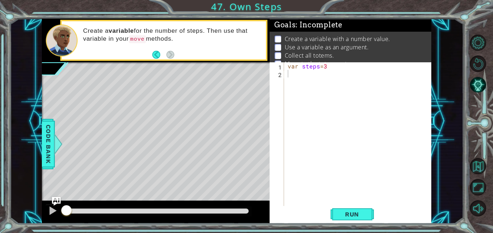
click at [303, 62] on div "var steps = 3" at bounding box center [359, 141] width 147 height 159
click at [323, 64] on div "var steps = 3" at bounding box center [359, 141] width 147 height 159
click at [340, 69] on div "var steps = 3" at bounding box center [359, 141] width 147 height 159
type textarea "var steps=3;"
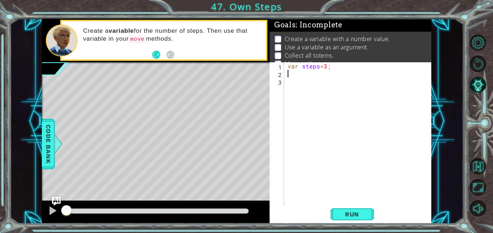
scroll to position [0, 0]
click at [53, 148] on span "Code Bank" at bounding box center [49, 144] width 12 height 44
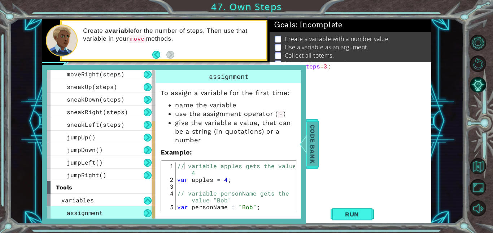
click at [310, 149] on span "Code Bank" at bounding box center [313, 144] width 12 height 44
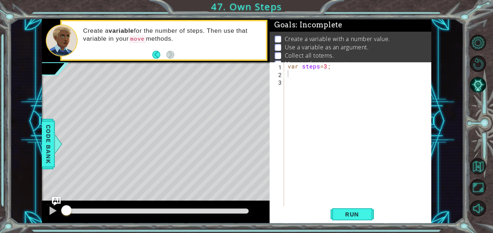
click at [317, 68] on div "var steps = 3 ;" at bounding box center [359, 141] width 147 height 159
type textarea "var steps = 3;"
click at [311, 75] on div "var steps = 3 ;" at bounding box center [359, 141] width 147 height 159
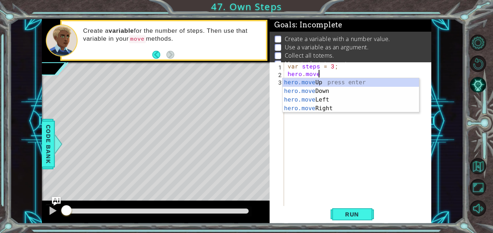
scroll to position [0, 1]
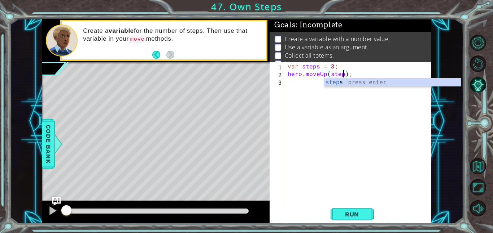
type textarea "hero.moveUp(steps);"
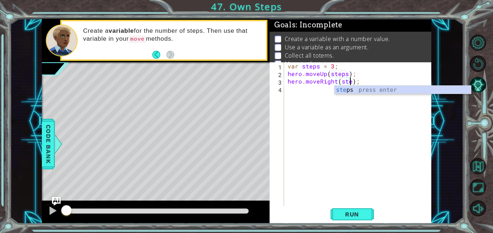
type textarea "hero.moveRight(steps);"
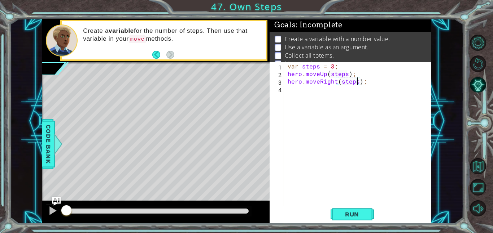
type textarea "\"
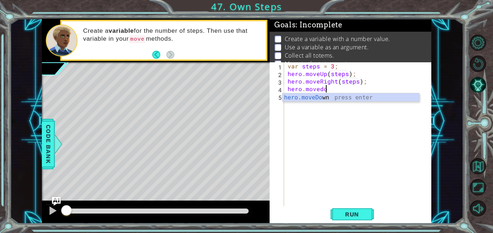
scroll to position [0, 2]
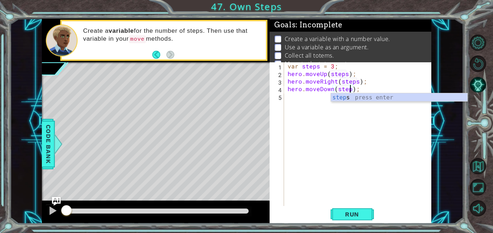
type textarea "hero.moveDown(steps);"
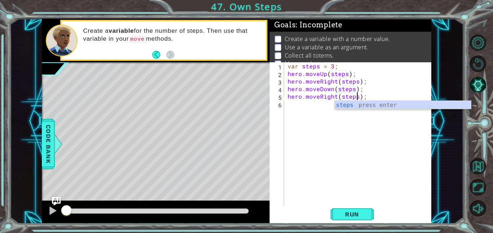
scroll to position [0, 4]
type textarea "hero.moveRight(steps);"
click at [342, 211] on span "Run" at bounding box center [352, 214] width 29 height 7
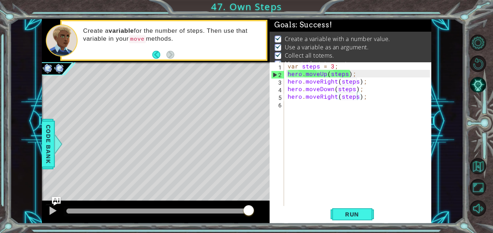
drag, startPoint x: 93, startPoint y: 208, endPoint x: 310, endPoint y: 233, distance: 217.9
click at [310, 233] on body "1 ההההההההההההההההההההההההההההההההההההההההההההההההההההההההההההההההההההההההההההה…" at bounding box center [246, 116] width 493 height 233
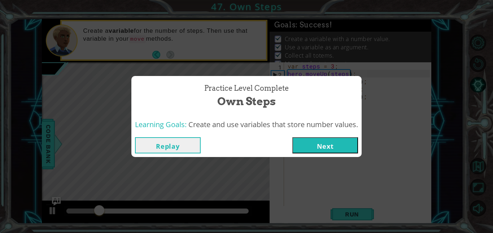
click at [312, 145] on button "Next" at bounding box center [325, 145] width 66 height 16
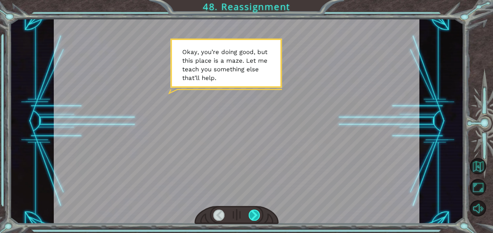
click at [250, 216] on div at bounding box center [255, 215] width 12 height 11
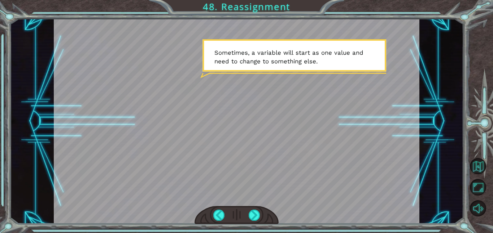
click at [242, 210] on div at bounding box center [237, 215] width 84 height 18
click at [249, 217] on div at bounding box center [255, 215] width 12 height 11
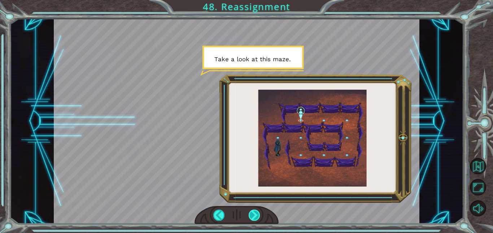
click at [249, 217] on div at bounding box center [255, 215] width 12 height 11
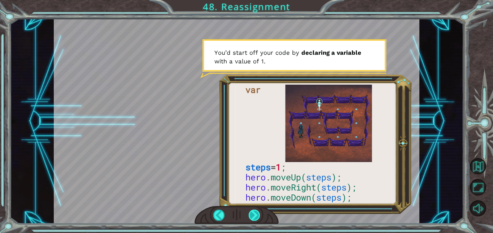
click at [249, 220] on div at bounding box center [255, 215] width 12 height 11
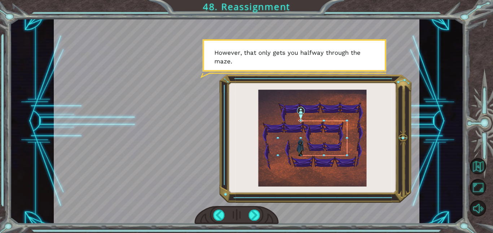
click at [243, 225] on div "O k a y , y o u ’ r e d o i n g g o o d , b u t t h i s p l a c e i s a m a z e…" at bounding box center [246, 116] width 493 height 233
click at [255, 217] on div at bounding box center [255, 215] width 12 height 11
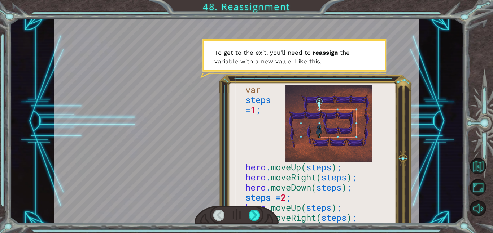
click at [242, 209] on div at bounding box center [237, 215] width 84 height 18
click at [252, 217] on div at bounding box center [255, 215] width 12 height 11
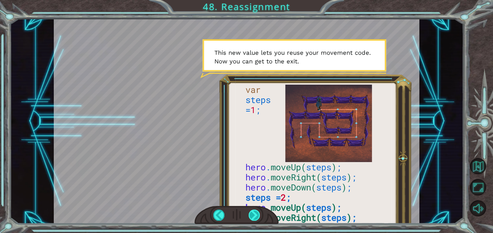
click at [252, 217] on div at bounding box center [255, 215] width 12 height 11
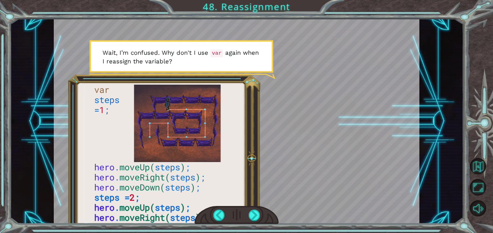
click at [246, 217] on div at bounding box center [237, 215] width 84 height 18
click at [261, 217] on div at bounding box center [237, 215] width 84 height 18
click at [255, 216] on div at bounding box center [255, 215] width 12 height 11
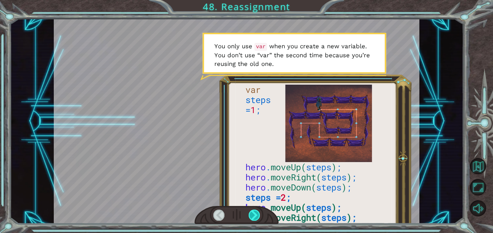
click at [255, 217] on div at bounding box center [255, 215] width 12 height 11
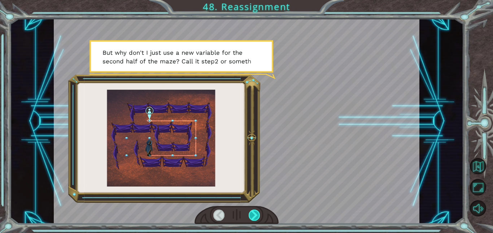
click at [252, 217] on div at bounding box center [255, 215] width 12 height 11
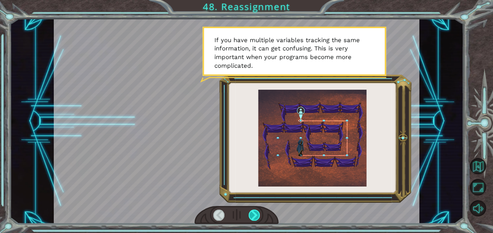
click at [252, 217] on div at bounding box center [255, 215] width 12 height 11
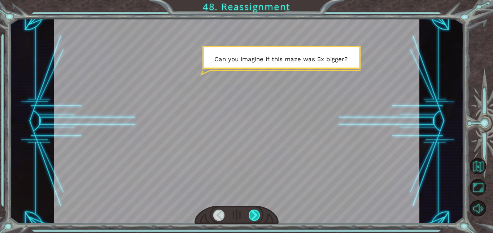
click at [252, 217] on div at bounding box center [255, 215] width 12 height 11
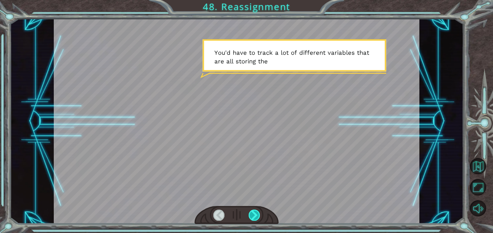
click at [252, 217] on div at bounding box center [255, 215] width 12 height 11
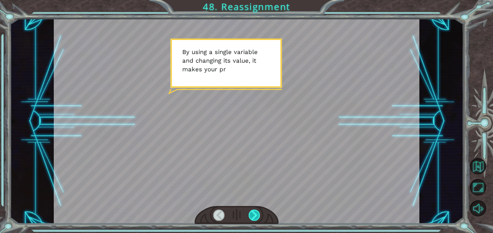
click at [252, 217] on div at bounding box center [255, 215] width 12 height 11
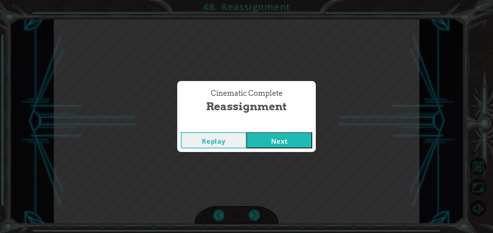
click at [265, 143] on button "Next" at bounding box center [279, 140] width 66 height 16
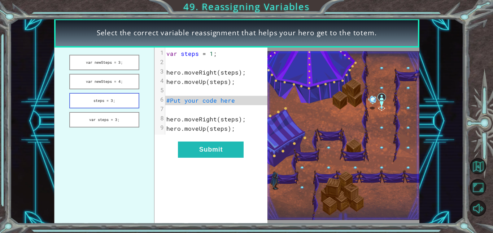
click at [115, 98] on button "steps = 3;" at bounding box center [104, 101] width 70 height 16
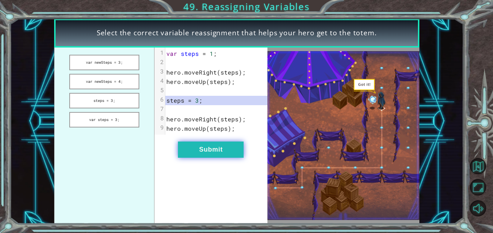
click at [204, 148] on button "Submit" at bounding box center [211, 150] width 66 height 16
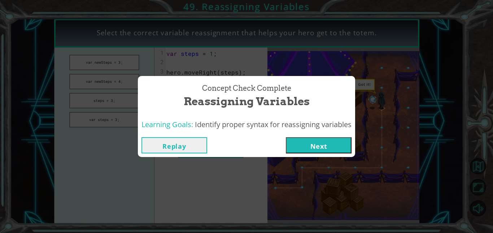
click at [309, 141] on button "Next" at bounding box center [319, 145] width 66 height 16
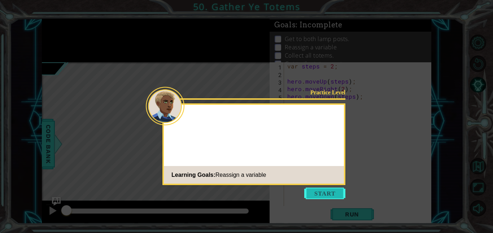
click at [315, 191] on button "Start" at bounding box center [324, 194] width 41 height 12
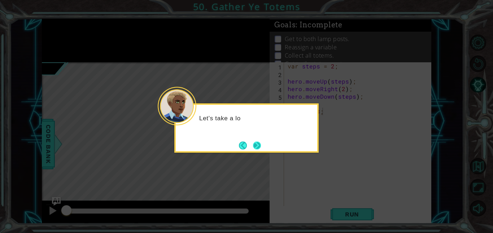
click at [260, 141] on button "Next" at bounding box center [257, 145] width 8 height 8
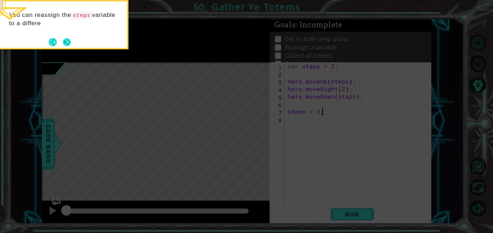
click at [65, 42] on button "Next" at bounding box center [66, 41] width 13 height 13
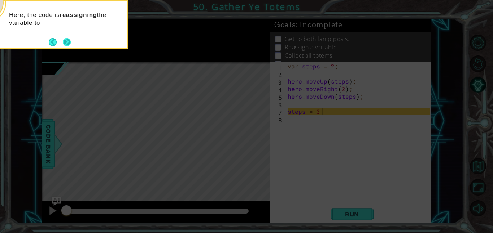
click at [64, 38] on button "Next" at bounding box center [67, 42] width 10 height 10
click at [64, 39] on button "Next" at bounding box center [67, 42] width 10 height 10
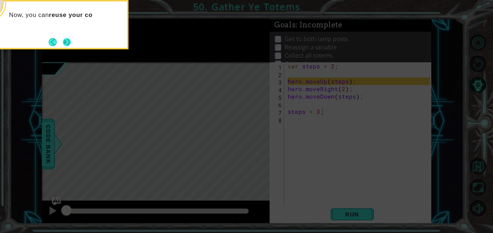
click at [69, 41] on button "Next" at bounding box center [66, 42] width 8 height 8
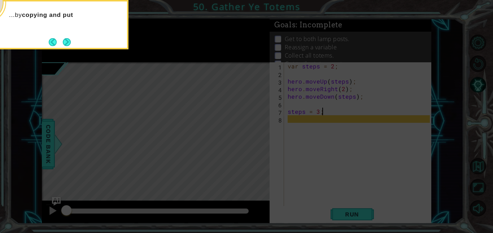
click at [69, 41] on button "Next" at bounding box center [67, 42] width 10 height 10
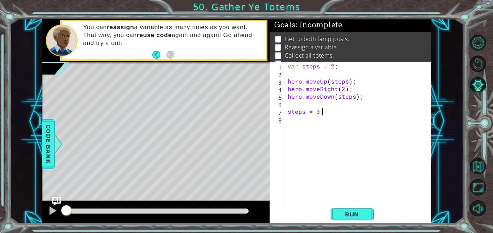
click at [325, 211] on div "Run" at bounding box center [352, 214] width 162 height 16
click at [342, 213] on span "Run" at bounding box center [352, 214] width 29 height 7
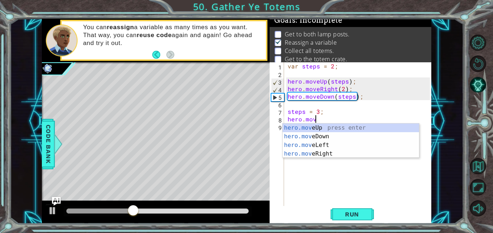
scroll to position [0, 1]
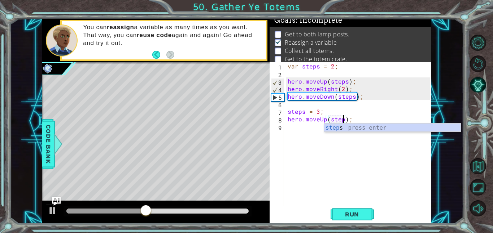
type textarea "hero.moveUp(steps);"
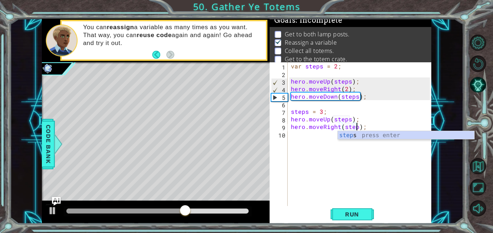
scroll to position [0, 4]
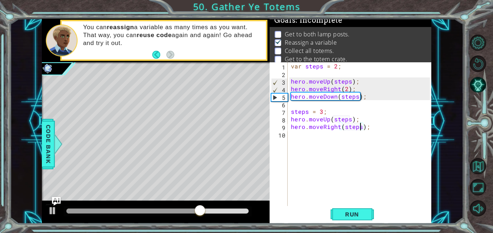
click at [358, 125] on div "var steps = 2 ; hero . moveUp ( steps ) ; hero . moveRight ( 2 ) ; hero . moveD…" at bounding box center [361, 141] width 144 height 159
click at [45, 214] on button at bounding box center [52, 212] width 14 height 15
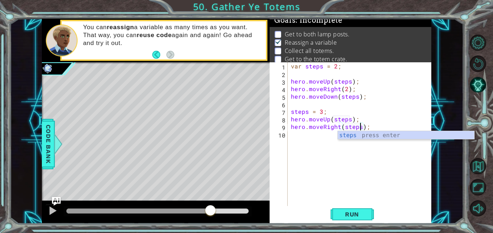
type textarea "hero.moveRight(step\);"
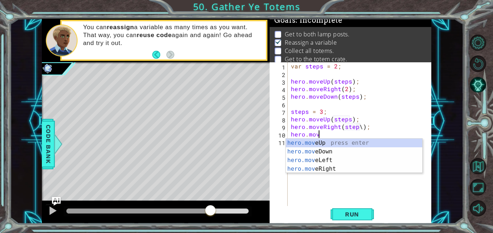
scroll to position [0, 1]
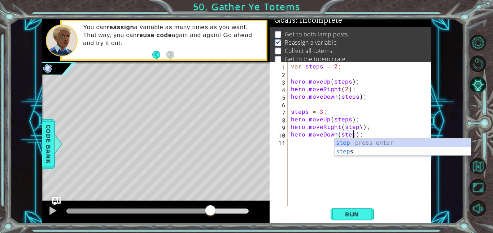
type textarea "hero.moveDown(steps);"
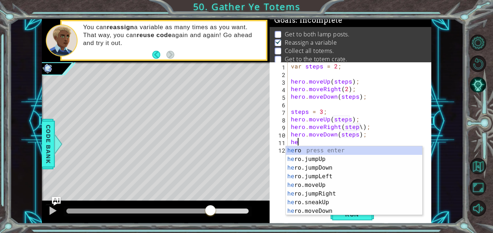
scroll to position [0, 0]
type textarea "h"
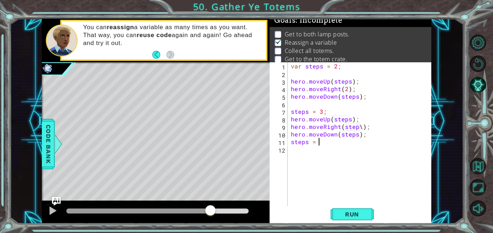
scroll to position [0, 1]
type textarea "steps = 4;"
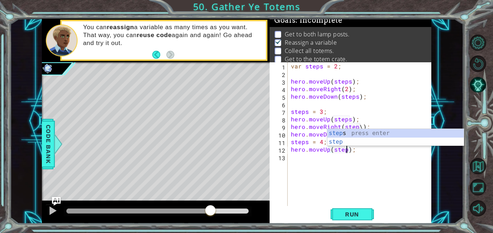
type textarea "hero.moveUp(steps);"
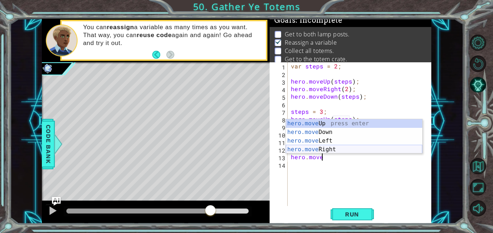
click at [327, 151] on div "hero.move Up press enter hero.move Down press enter hero.move Left press enter …" at bounding box center [354, 145] width 136 height 52
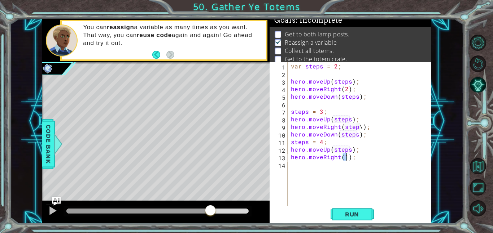
type textarea "hero.moveRight(2);"
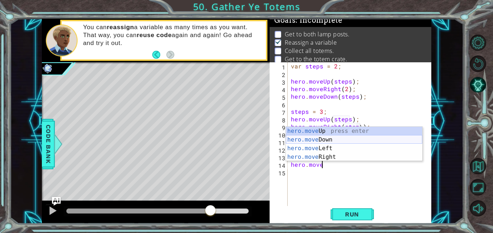
click at [363, 140] on div "hero.move Up press enter hero.move Down press enter hero.move Left press enter …" at bounding box center [354, 153] width 136 height 52
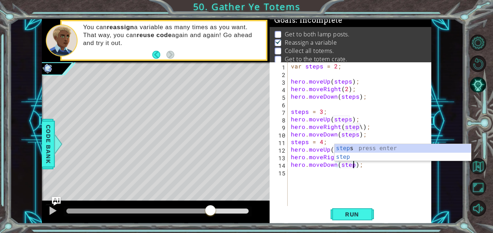
scroll to position [0, 4]
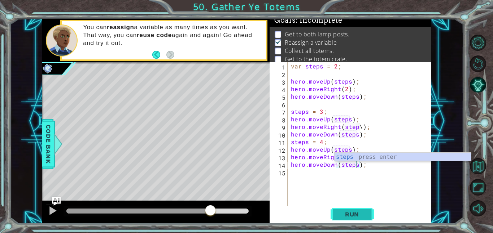
click at [349, 211] on span "Run" at bounding box center [352, 214] width 29 height 7
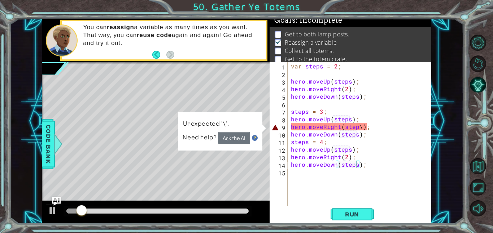
click at [360, 128] on div "var steps = 2 ; hero . moveUp ( steps ) ; hero . moveRight ( 2 ) ; hero . moveD…" at bounding box center [361, 141] width 144 height 159
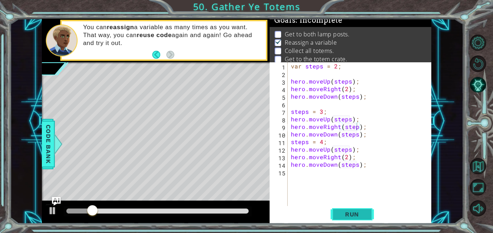
click at [365, 211] on span "Run" at bounding box center [352, 214] width 29 height 7
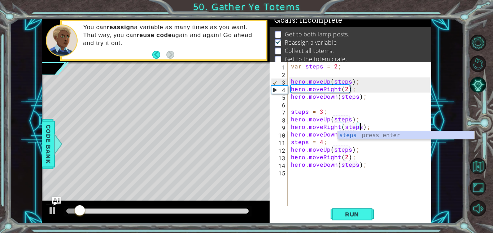
scroll to position [0, 4]
type textarea "hero.moveRight(steps);"
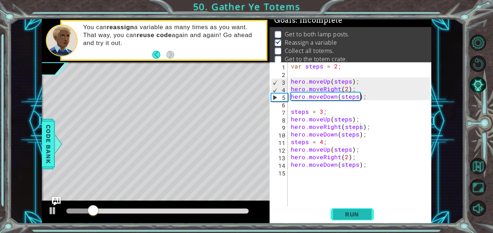
click at [341, 211] on span "Run" at bounding box center [352, 214] width 29 height 7
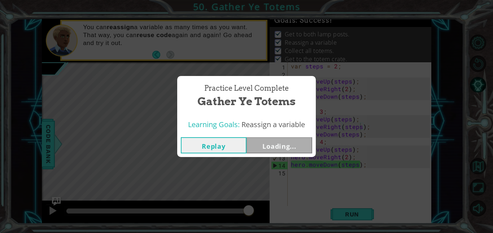
drag, startPoint x: 77, startPoint y: 208, endPoint x: 370, endPoint y: 233, distance: 293.7
click at [370, 232] on body "1 ההההההההההההההההההההההההההההההההההההההההההההההההההההההההההההההההההההההההההההה…" at bounding box center [246, 116] width 493 height 233
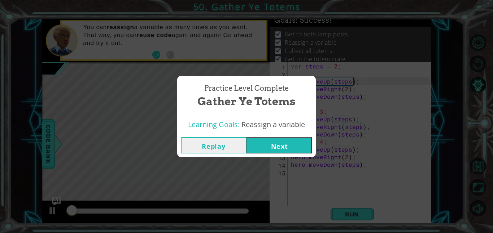
click at [296, 150] on button "Next" at bounding box center [279, 145] width 66 height 16
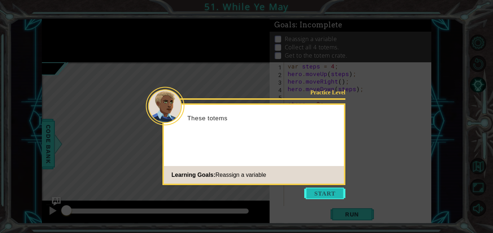
click at [311, 191] on button "Start" at bounding box center [324, 194] width 41 height 12
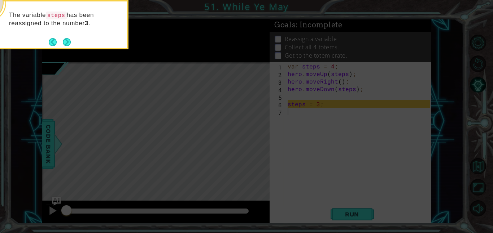
click at [65, 38] on footer at bounding box center [60, 42] width 22 height 11
click at [64, 44] on button "Next" at bounding box center [67, 42] width 8 height 8
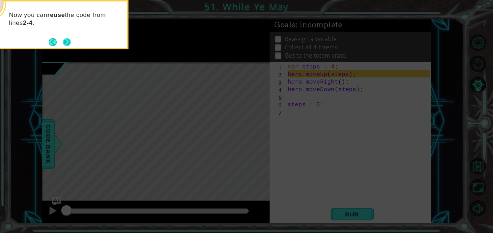
click at [65, 41] on button "Next" at bounding box center [66, 41] width 13 height 13
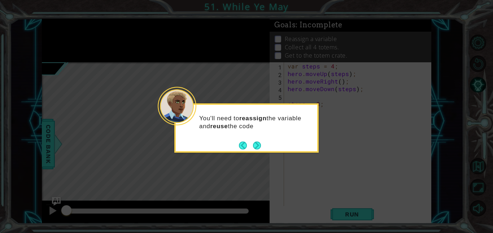
click at [262, 139] on div "You'll need to reassign the variable and reuse the code" at bounding box center [246, 126] width 141 height 36
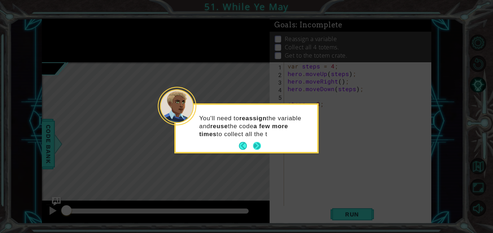
click at [258, 145] on button "Next" at bounding box center [257, 146] width 10 height 10
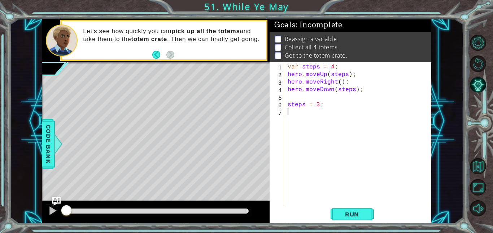
click at [351, 197] on div "var steps = 4 ; hero . moveUp ( steps ) ; hero . moveRight ( ) ; hero . moveDow…" at bounding box center [359, 141] width 147 height 159
click at [350, 209] on button "Run" at bounding box center [352, 214] width 43 height 16
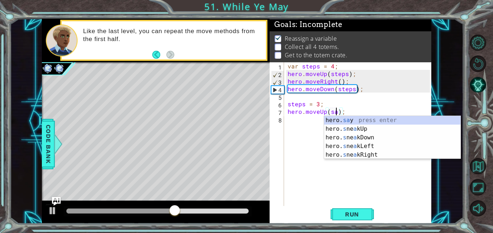
scroll to position [0, 3]
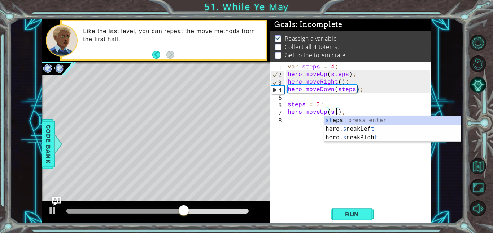
type textarea "hero.moveUp(steps);"
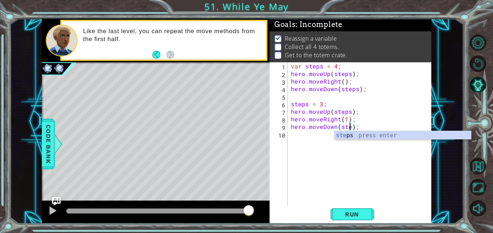
scroll to position [0, 4]
type textarea "hero.moveDown(steps);"
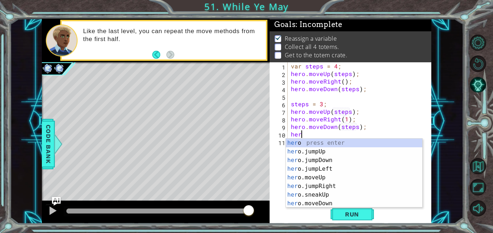
scroll to position [0, 0]
type textarea "h"
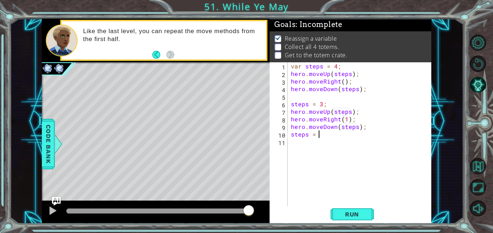
scroll to position [0, 1]
type textarea "steps = 2;"
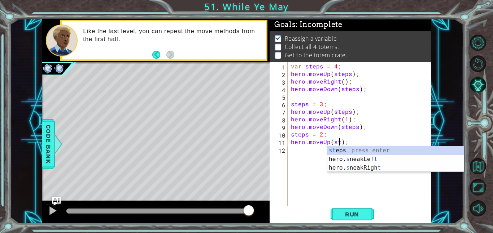
scroll to position [0, 3]
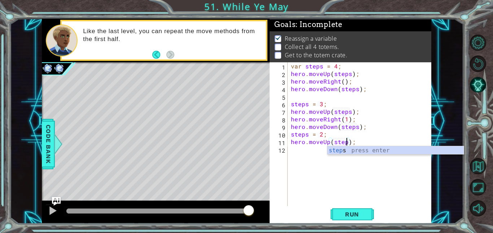
type textarea "hero.moveUp(steps);"
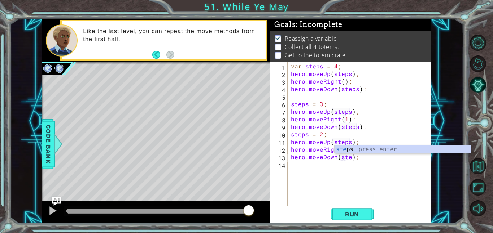
scroll to position [0, 4]
type textarea "hero.moveDown(steps);"
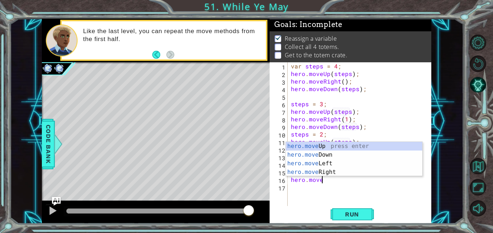
scroll to position [0, 1]
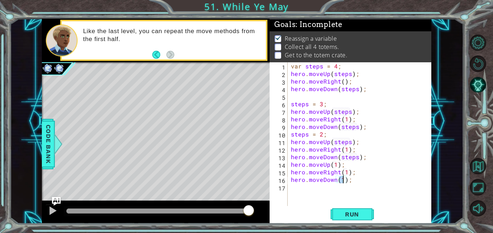
type textarea "hero.moveDown(1);"
click at [349, 223] on div "hero.moveDown(1); 1 2 3 4 5 6 7 8 9 10 11 12 13 14 15 16 17 var steps = 4 ; her…" at bounding box center [351, 143] width 162 height 162
click at [348, 210] on button "Run" at bounding box center [352, 214] width 43 height 16
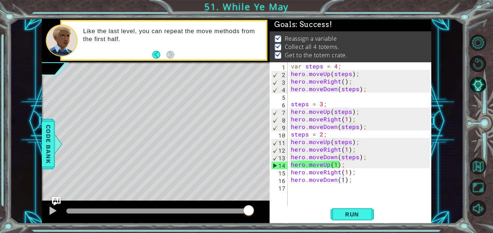
drag, startPoint x: 116, startPoint y: 216, endPoint x: 311, endPoint y: 232, distance: 195.5
click at [311, 232] on body "1 ההההההההההההההההההההההההההההההההההההההההההההההההההההההההההההההההההההההההההההה…" at bounding box center [246, 116] width 493 height 233
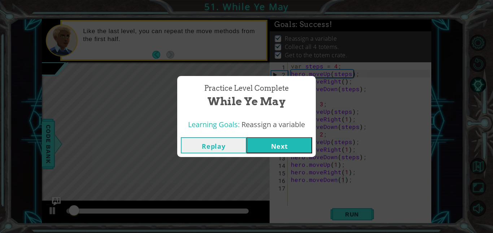
click at [276, 149] on button "Next" at bounding box center [279, 145] width 66 height 16
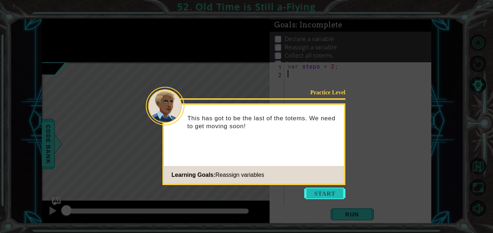
click at [314, 190] on button "Start" at bounding box center [324, 194] width 41 height 12
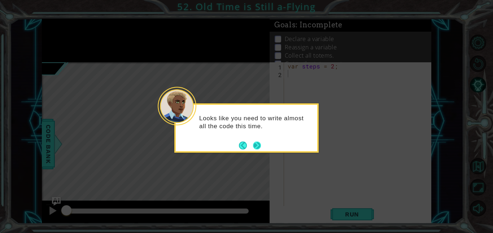
click at [261, 149] on button "Next" at bounding box center [257, 146] width 12 height 12
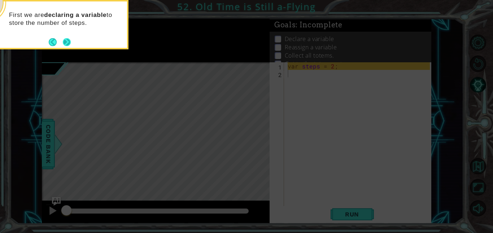
click at [71, 45] on button "Next" at bounding box center [66, 42] width 8 height 8
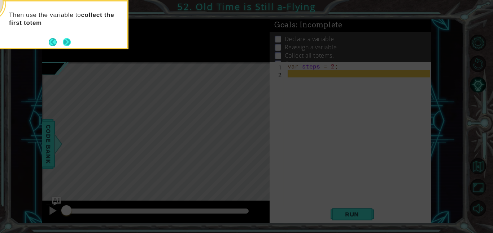
click at [65, 41] on button "Next" at bounding box center [67, 42] width 12 height 12
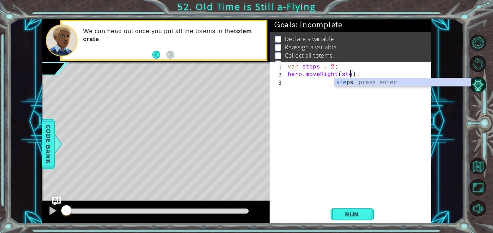
scroll to position [0, 4]
type textarea "hero.moveRight(steps);"
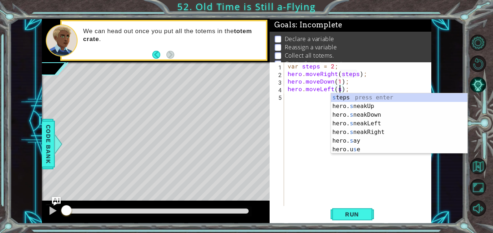
scroll to position [0, 3]
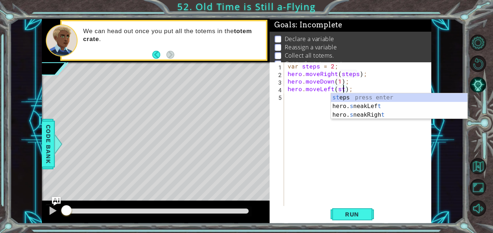
type textarea "hero.moveLeft(steps);"
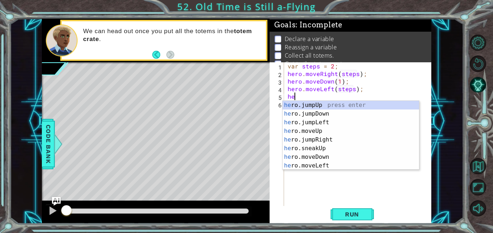
scroll to position [0, 0]
type textarea "h"
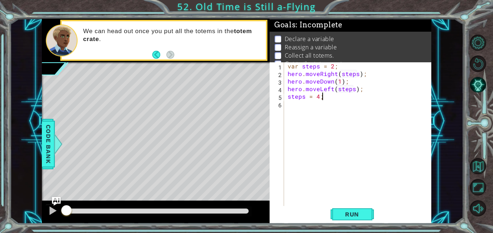
scroll to position [0, 2]
type textarea "steps = 4;"
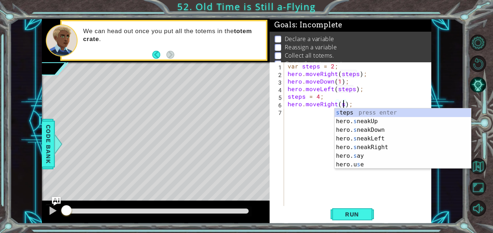
scroll to position [0, 4]
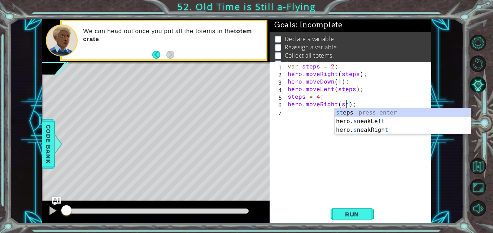
type textarea "hero.moveRight(steps);"
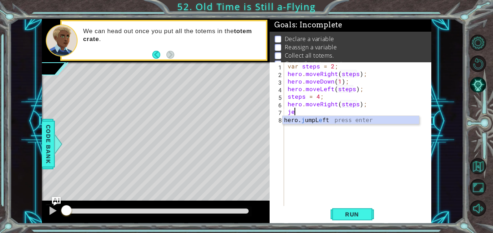
scroll to position [0, 0]
type textarea "j"
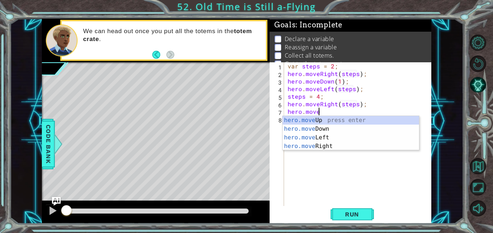
scroll to position [0, 1]
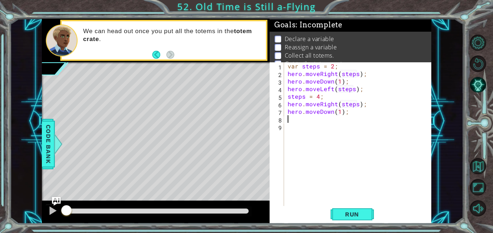
type textarea "hero.moveDown(1);e"
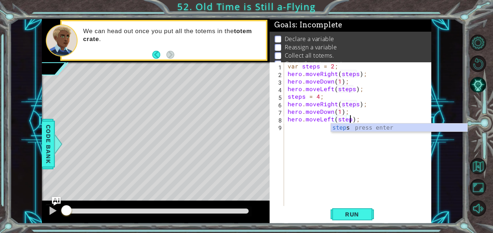
type textarea "hero.moveLeft(steps);"
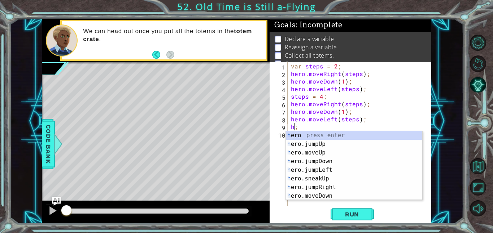
scroll to position [0, 0]
type textarea ";"
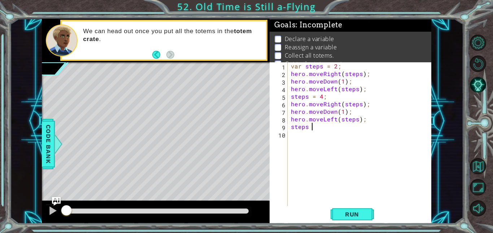
scroll to position [0, 1]
drag, startPoint x: 390, startPoint y: 115, endPoint x: 390, endPoint y: 119, distance: 4.0
click at [390, 119] on div "var steps = 2 ; hero . moveRight ( steps ) ; hero . moveDown ( 1 ) ; hero . mov…" at bounding box center [361, 141] width 144 height 159
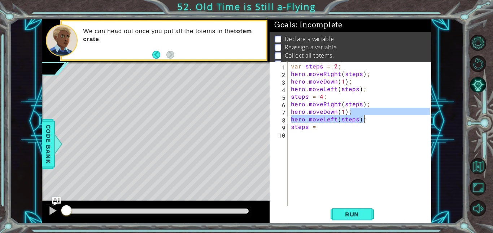
click at [387, 119] on div "var steps = 2 ; hero . moveRight ( steps ) ; hero . moveDown ( 1 ) ; hero . mov…" at bounding box center [359, 134] width 140 height 144
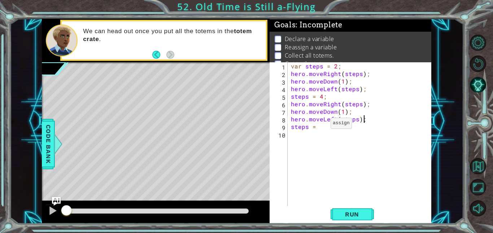
click at [322, 125] on div "var steps = 2 ; hero . moveRight ( steps ) ; hero . moveDown ( 1 ) ; hero . mov…" at bounding box center [361, 141] width 144 height 159
type textarea "steps = 6;"
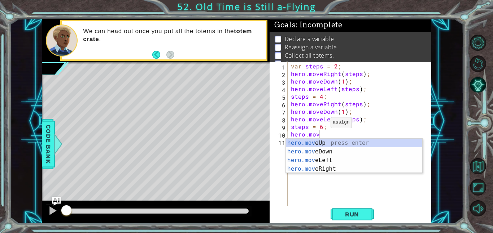
scroll to position [0, 1]
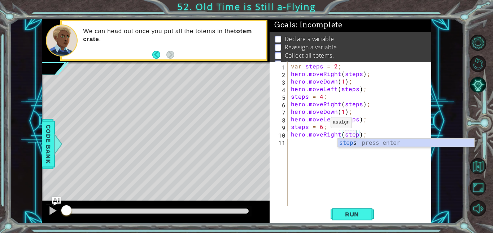
type textarea "hero.moveRight(steps);"
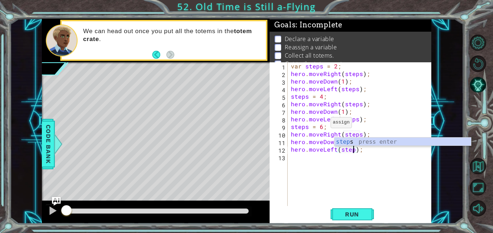
scroll to position [0, 4]
type textarea "hero.moveLeft(steps);"
click at [338, 210] on button "Run" at bounding box center [352, 214] width 43 height 16
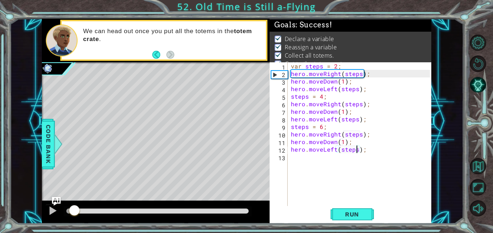
drag, startPoint x: 74, startPoint y: 209, endPoint x: 363, endPoint y: 198, distance: 289.3
click at [363, 198] on div "1 ההההההההההההההההההההההההההההההההההההההההההההההההההההההההההההההההההההההההההההה…" at bounding box center [236, 121] width 389 height 205
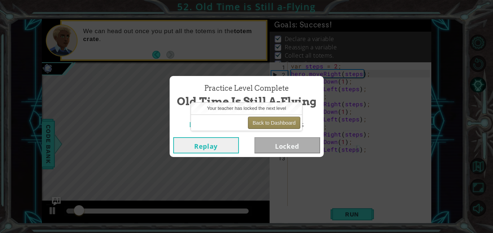
click at [260, 121] on button "Back to Dashboard" at bounding box center [274, 123] width 52 height 12
click at [275, 125] on button "Back to Dashboard" at bounding box center [274, 123] width 52 height 12
click at [264, 122] on button "Back to Dashboard" at bounding box center [274, 123] width 52 height 12
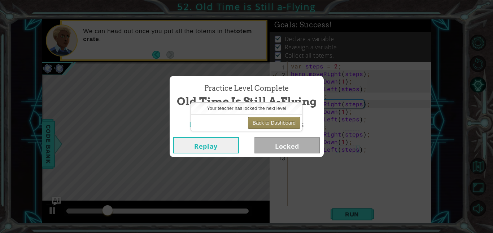
click at [264, 122] on button "Back to Dashboard" at bounding box center [274, 123] width 52 height 12
click at [259, 121] on button "Back to Dashboard" at bounding box center [274, 123] width 52 height 12
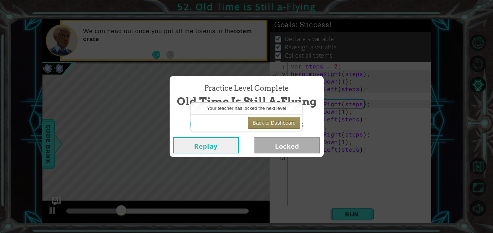
click at [259, 121] on button "Back to Dashboard" at bounding box center [274, 123] width 52 height 12
click at [265, 130] on div "Back to Dashboard" at bounding box center [246, 123] width 111 height 16
click at [254, 118] on button "Back to Dashboard" at bounding box center [274, 123] width 52 height 12
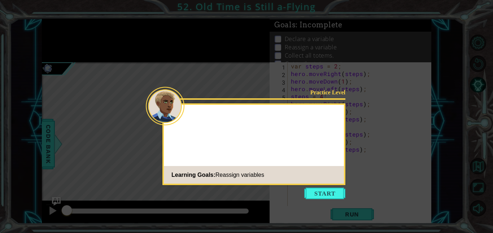
click at [306, 196] on button "Start" at bounding box center [324, 194] width 41 height 12
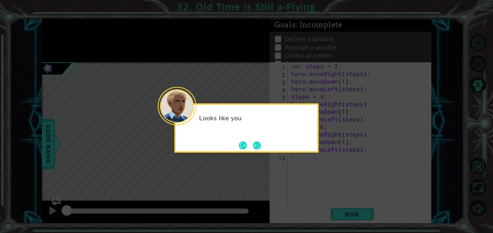
click at [255, 138] on div "Looks like you" at bounding box center [246, 128] width 144 height 49
click at [255, 140] on div "Looks like you need to writ" at bounding box center [246, 128] width 144 height 49
click at [255, 140] on footer at bounding box center [250, 145] width 22 height 11
click at [255, 147] on button "Next" at bounding box center [257, 146] width 10 height 10
